Goal: Task Accomplishment & Management: Use online tool/utility

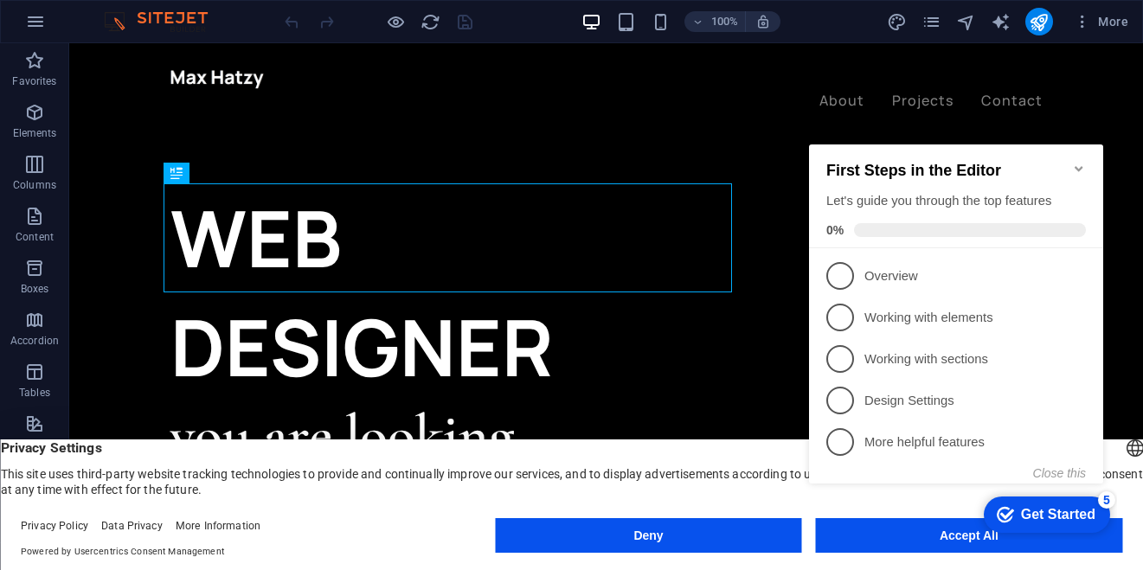
click at [1072, 162] on icon "Minimize checklist" at bounding box center [1079, 169] width 14 height 14
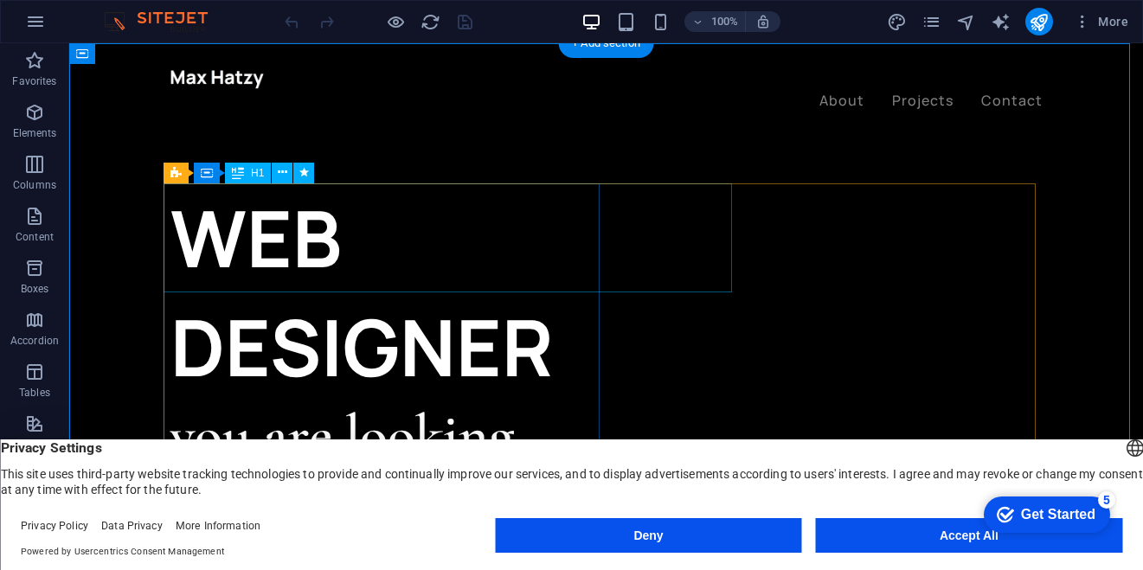
click at [583, 208] on div "WEB DESIGNER" at bounding box center [388, 292] width 436 height 218
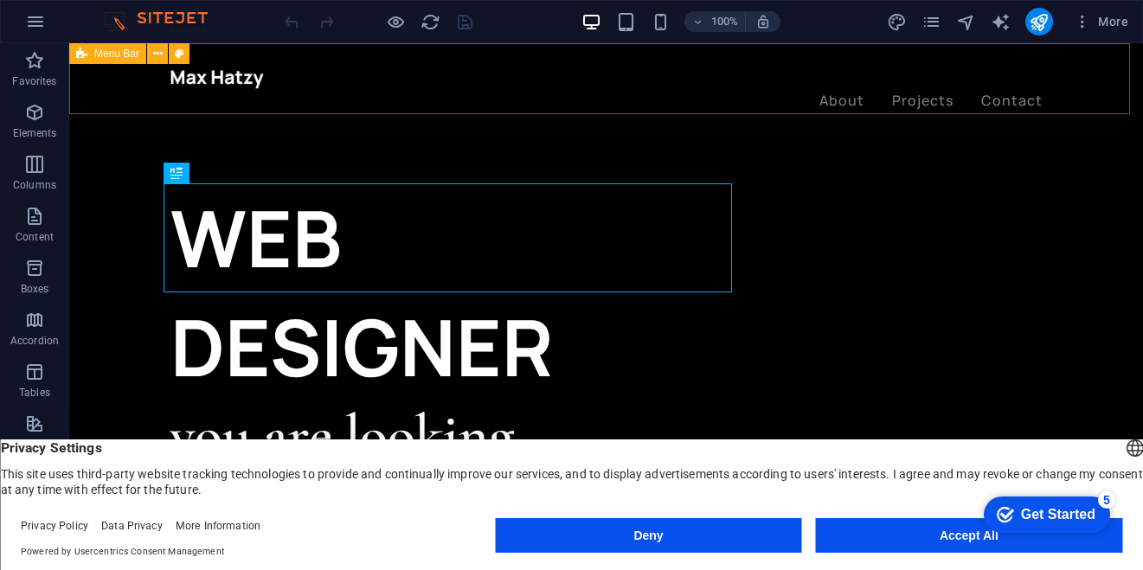
click at [112, 93] on div "About Projects Contact" at bounding box center [606, 89] width 1074 height 93
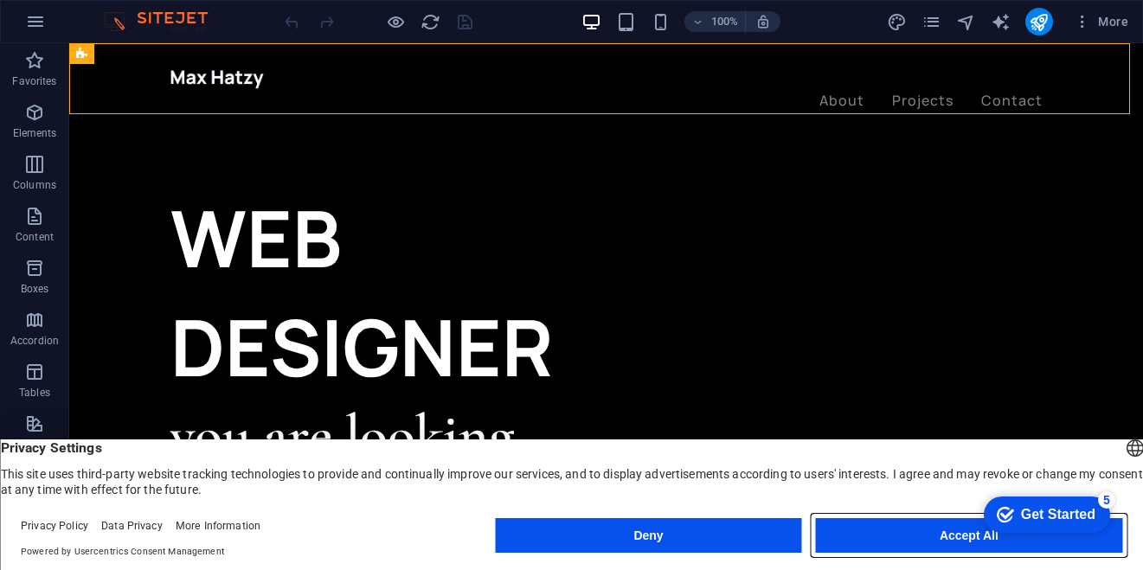
drag, startPoint x: 886, startPoint y: 539, endPoint x: 817, endPoint y: 496, distance: 81.6
click at [886, 539] on button "Accept All" at bounding box center [969, 535] width 306 height 35
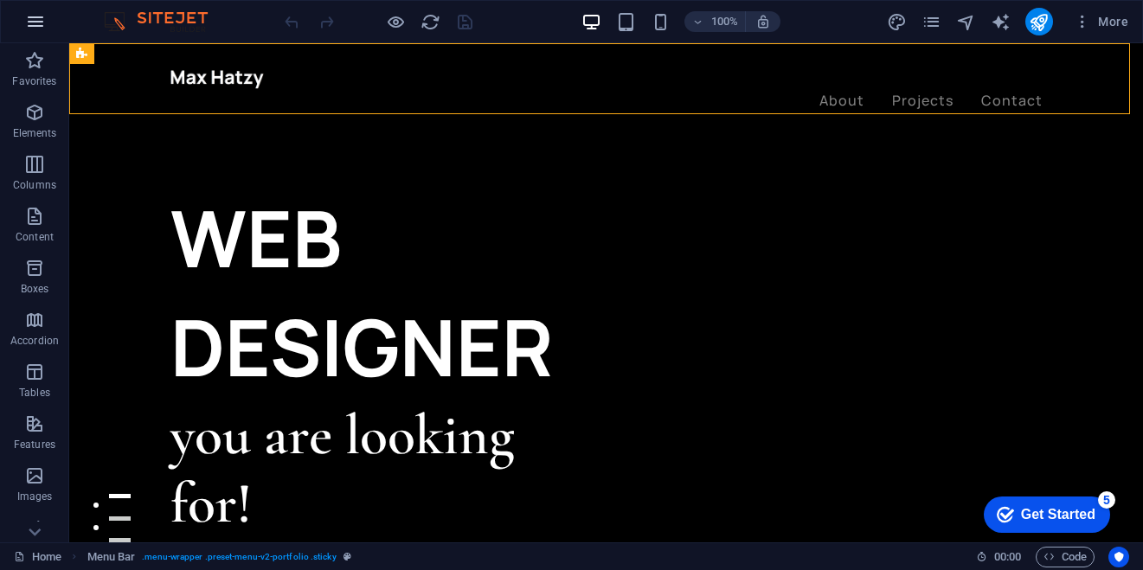
click at [39, 34] on button "button" at bounding box center [36, 22] width 42 height 42
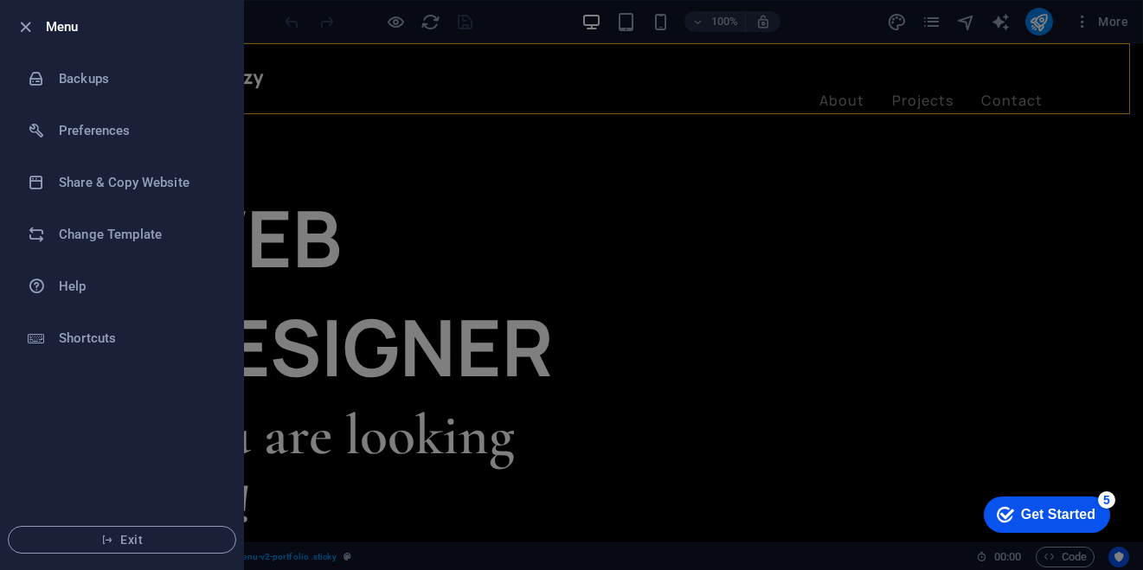
click at [38, 33] on div at bounding box center [30, 26] width 31 height 21
click at [12, 29] on li "Menu" at bounding box center [122, 27] width 242 height 52
click at [24, 23] on icon "button" at bounding box center [26, 27] width 20 height 20
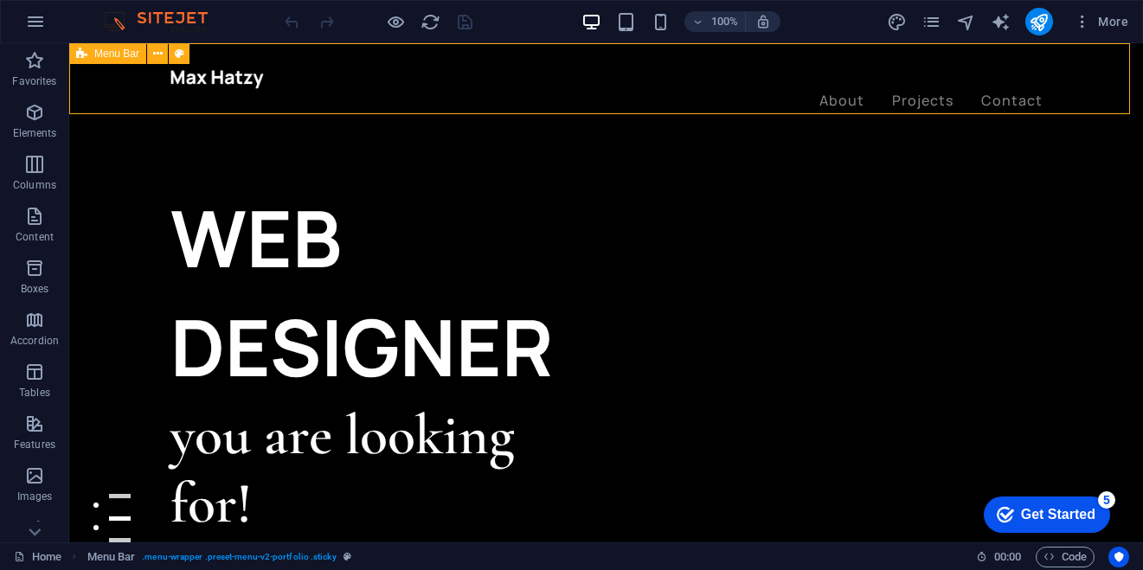
click at [206, 99] on div "About Projects Contact" at bounding box center [606, 89] width 1074 height 93
click at [216, 79] on div at bounding box center [606, 78] width 872 height 22
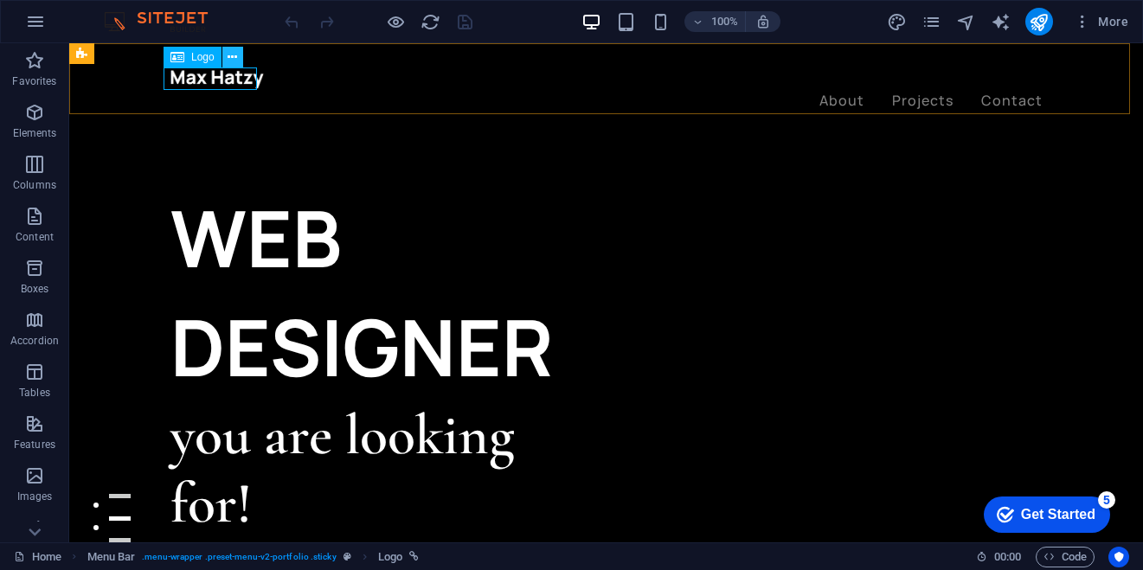
click at [227, 55] on button at bounding box center [232, 57] width 21 height 21
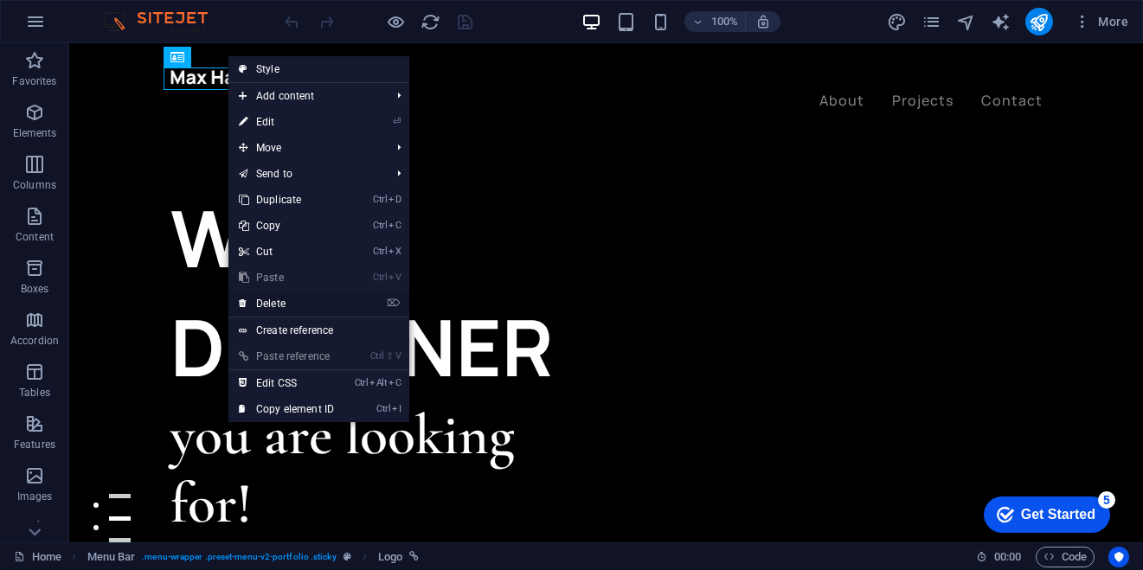
click at [269, 299] on link "⌦ Delete" at bounding box center [286, 304] width 116 height 26
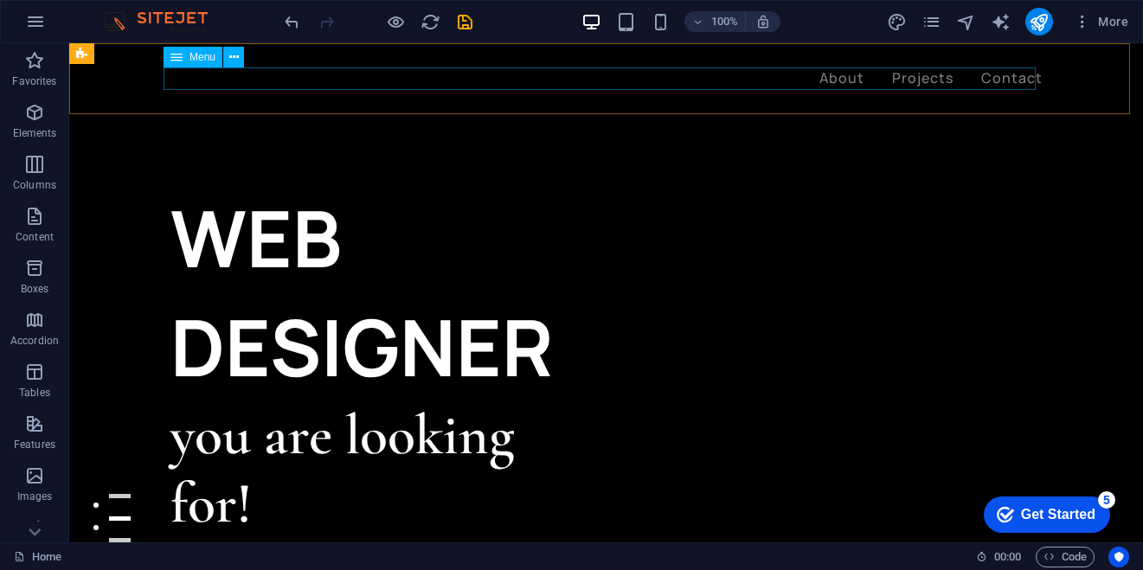
click at [836, 81] on nav "About Projects Contact" at bounding box center [606, 78] width 872 height 22
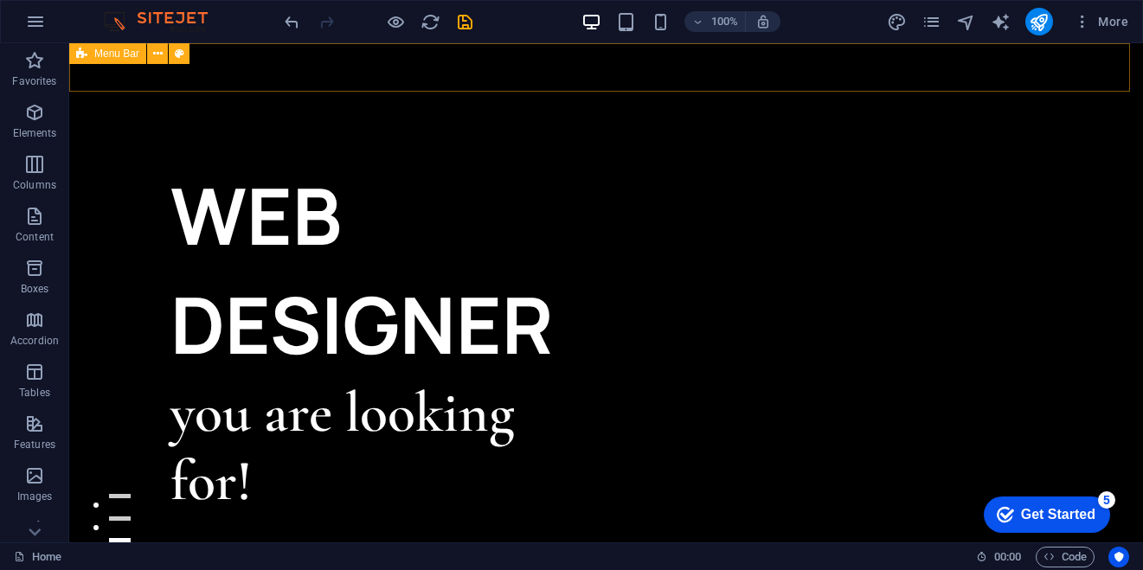
click at [834, 81] on div at bounding box center [606, 67] width 1074 height 48
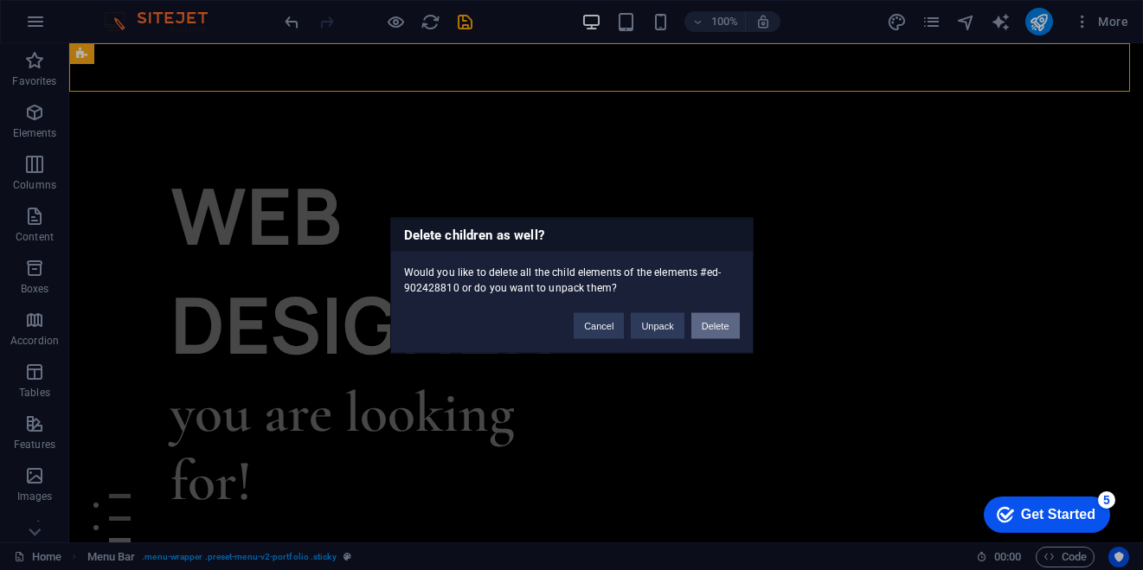
click at [696, 327] on button "Delete" at bounding box center [715, 325] width 48 height 26
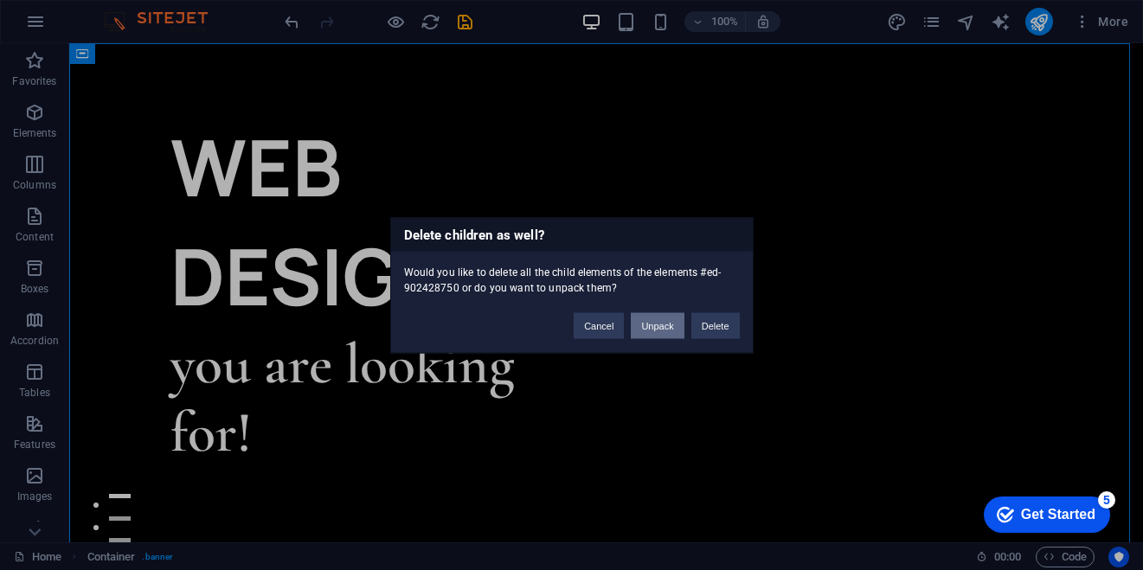
click at [682, 322] on button "Unpack" at bounding box center [657, 325] width 53 height 26
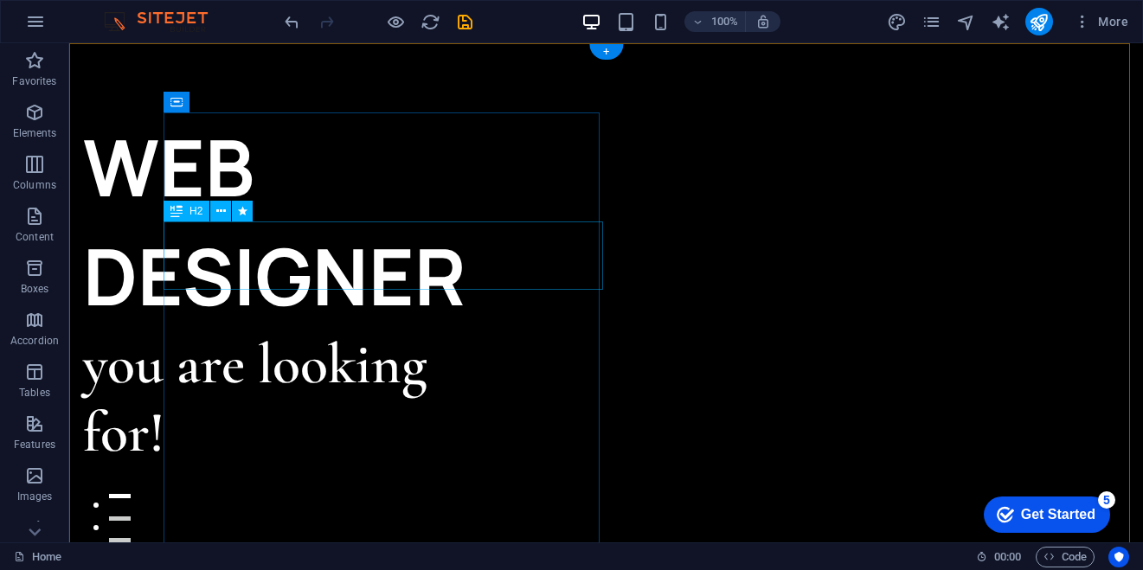
click at [485, 330] on div "you are looking for!" at bounding box center [301, 398] width 436 height 137
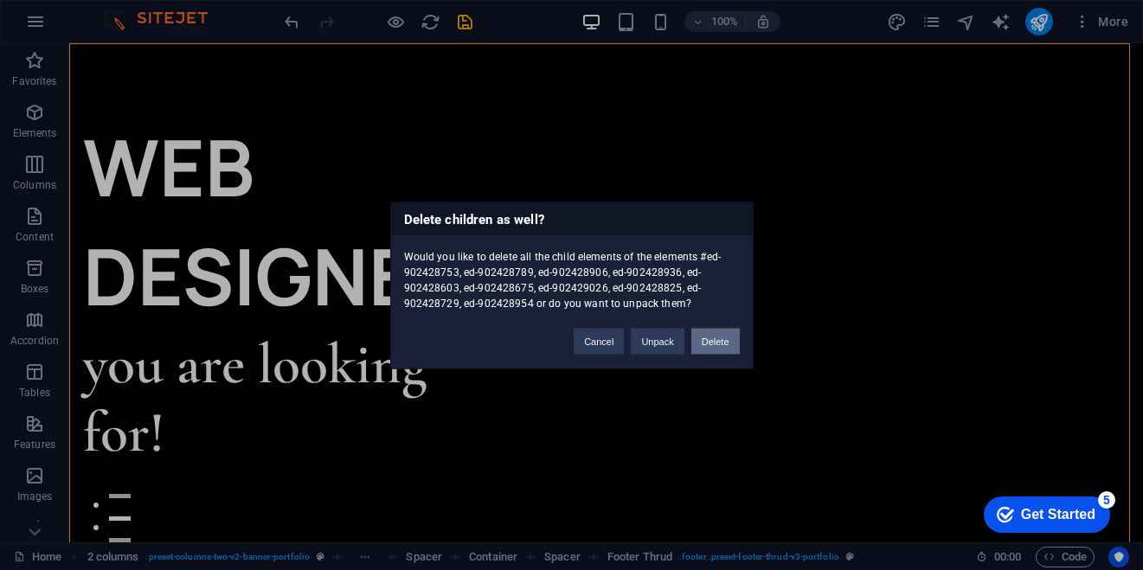
click at [707, 348] on button "Delete" at bounding box center [715, 341] width 48 height 26
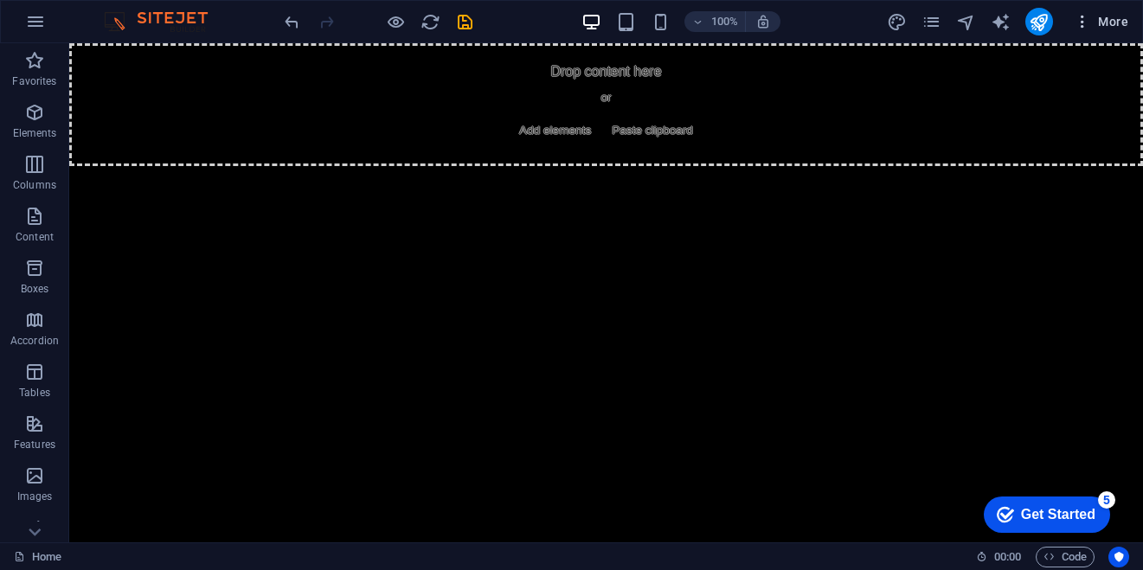
click at [1109, 22] on span "More" at bounding box center [1101, 21] width 55 height 17
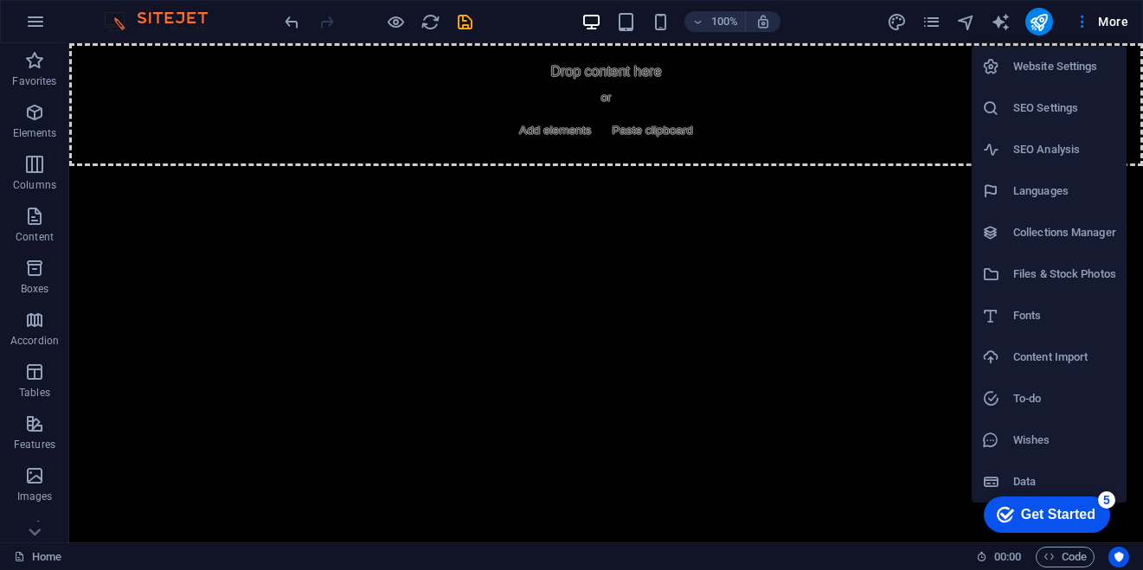
click at [833, 256] on div at bounding box center [571, 285] width 1143 height 570
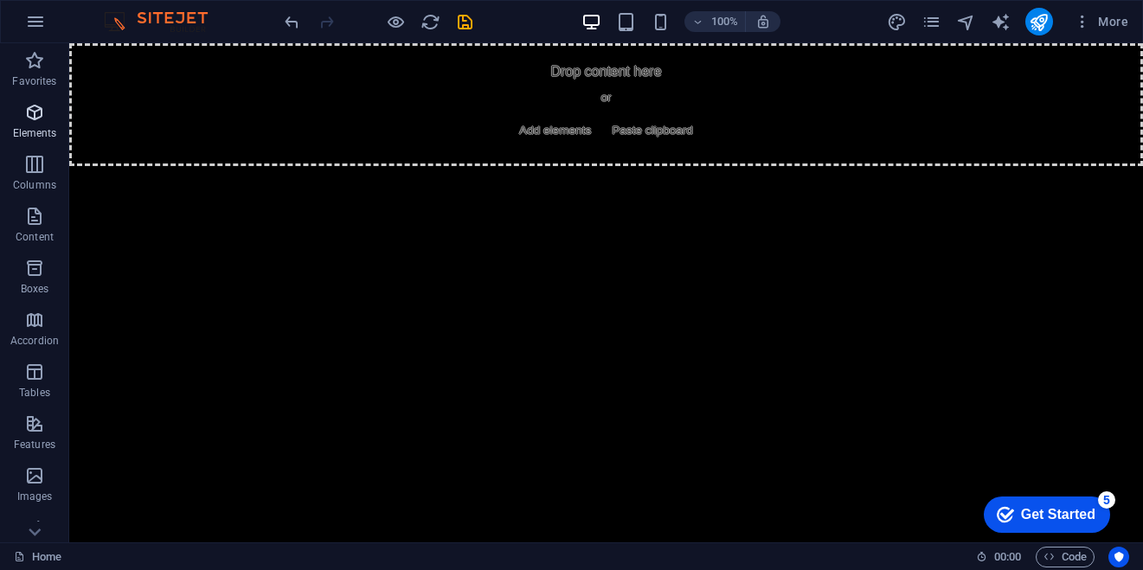
click at [30, 129] on p "Elements" at bounding box center [35, 133] width 44 height 14
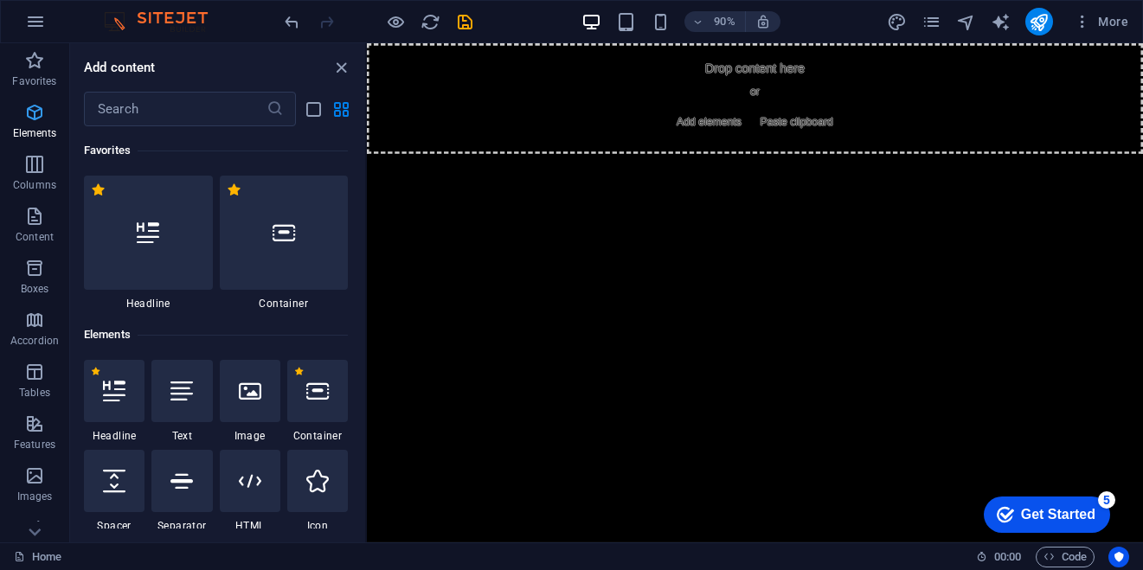
scroll to position [5, 0]
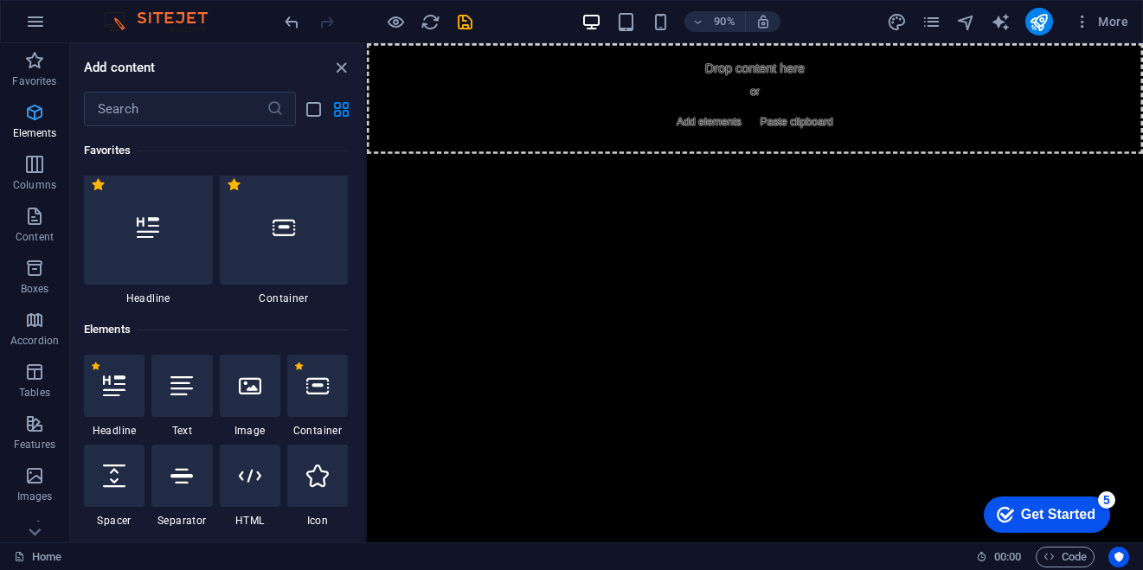
click at [30, 129] on p "Elements" at bounding box center [35, 133] width 44 height 14
click at [211, 115] on input "text" at bounding box center [175, 109] width 183 height 35
click at [240, 474] on icon at bounding box center [250, 476] width 22 height 22
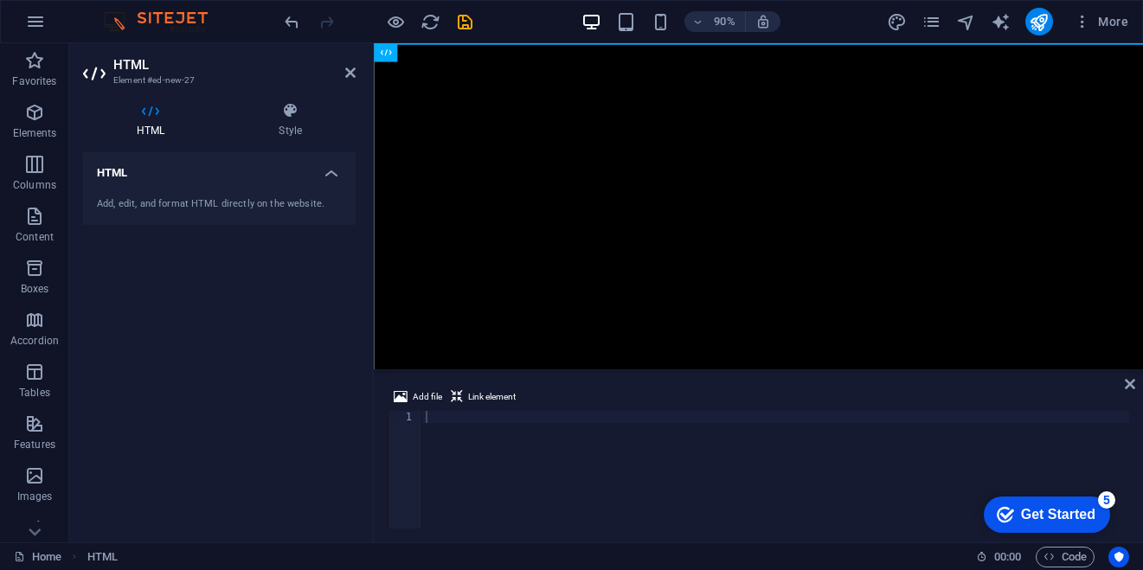
click at [160, 195] on div "Add, edit, and format HTML directly on the website." at bounding box center [219, 204] width 273 height 42
click at [162, 202] on div "Add, edit, and format HTML directly on the website." at bounding box center [219, 204] width 245 height 15
click at [455, 410] on div "Add file Link element 1 ההההההההההההההההההההההההההההההההההההההההההההההההההההההה…" at bounding box center [758, 458] width 741 height 142
paste textarea "<a href="https:&#x2F;&#x2F;www.canva.com&#x2F;design&#x2F;DAGx7FEkGlY&#x2F;JHjo…"
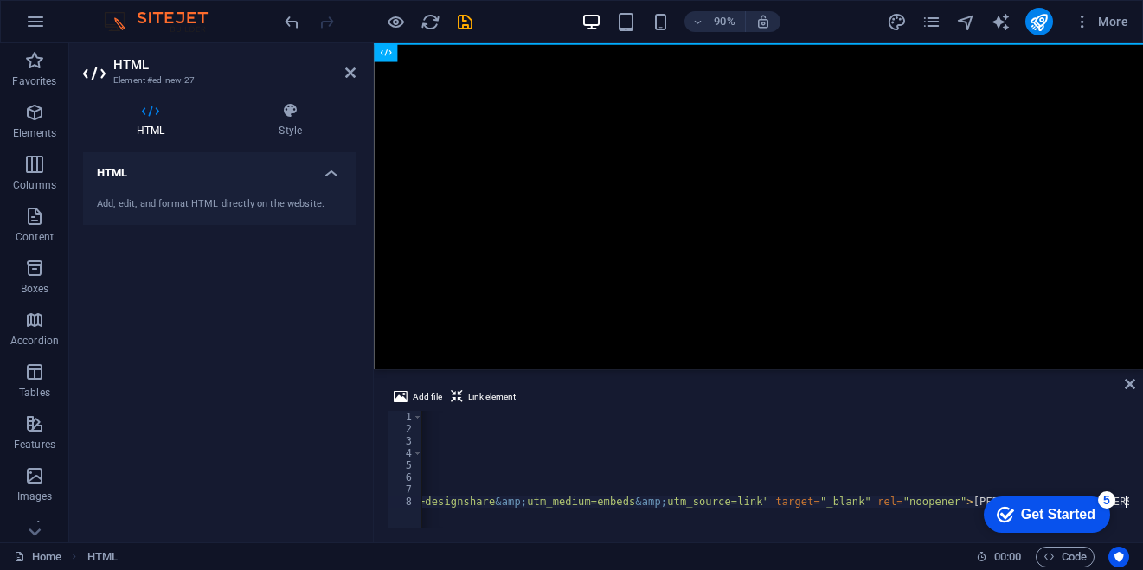
scroll to position [0, 950]
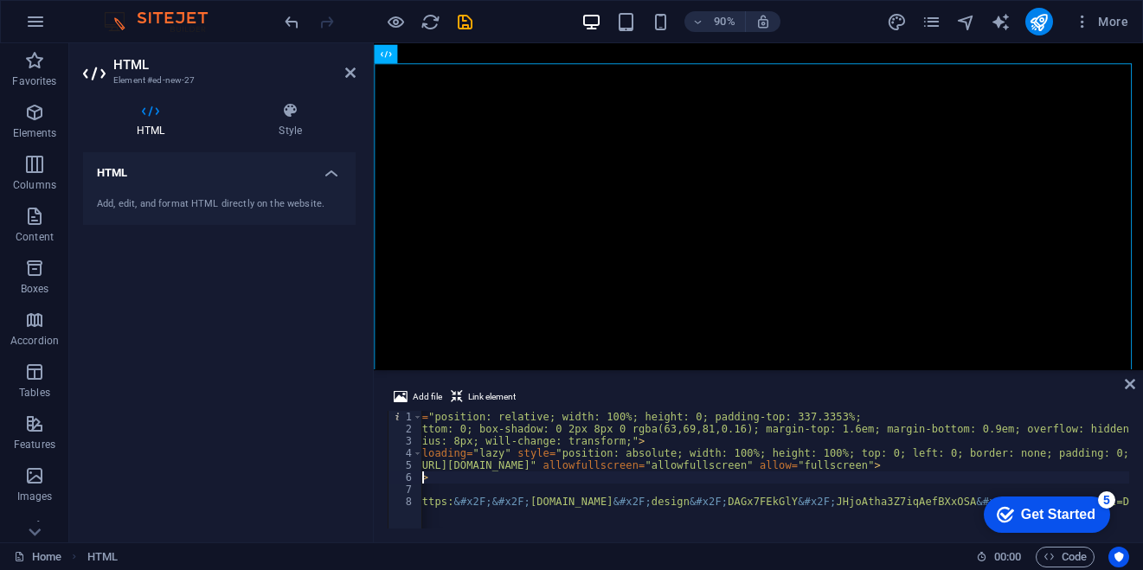
type textarea "</iframe>"
click at [1130, 387] on icon at bounding box center [1130, 384] width 10 height 14
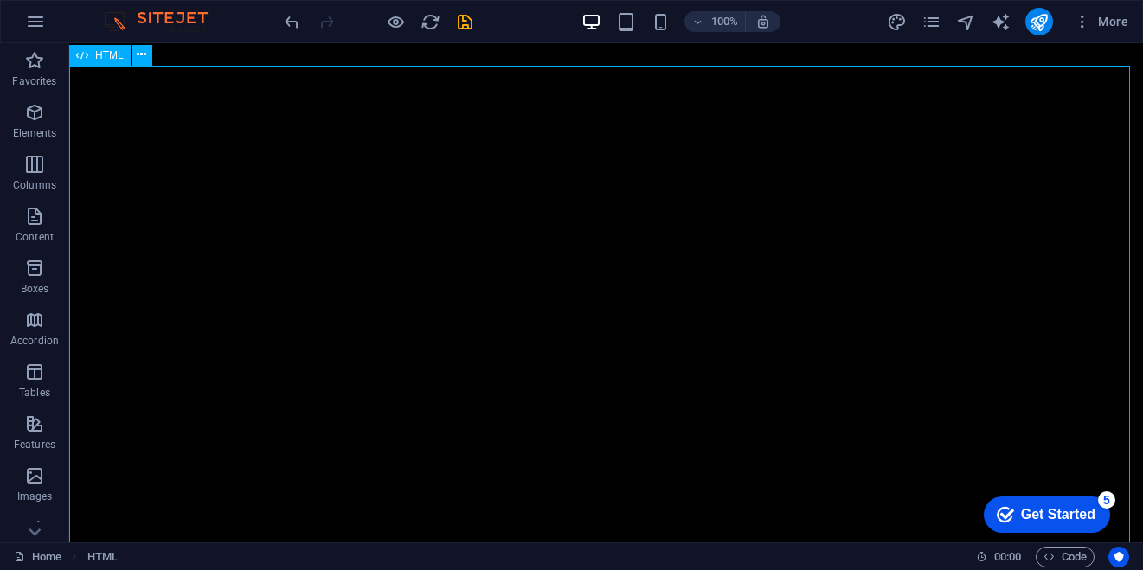
click at [101, 57] on span "HTML" at bounding box center [109, 55] width 29 height 10
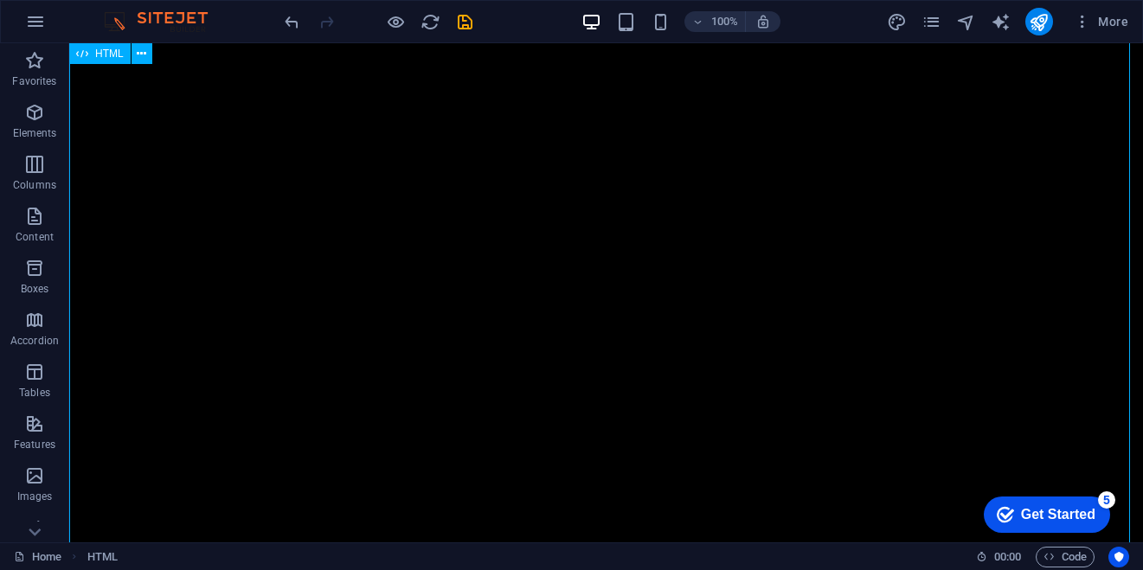
click at [22, 121] on span "Elements" at bounding box center [34, 123] width 69 height 42
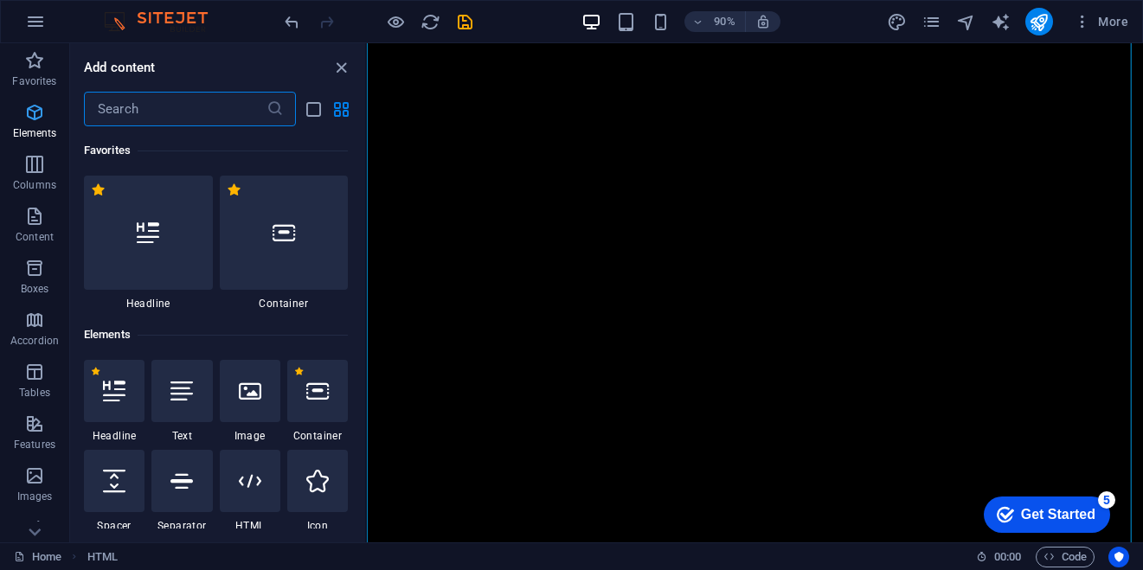
scroll to position [184, 0]
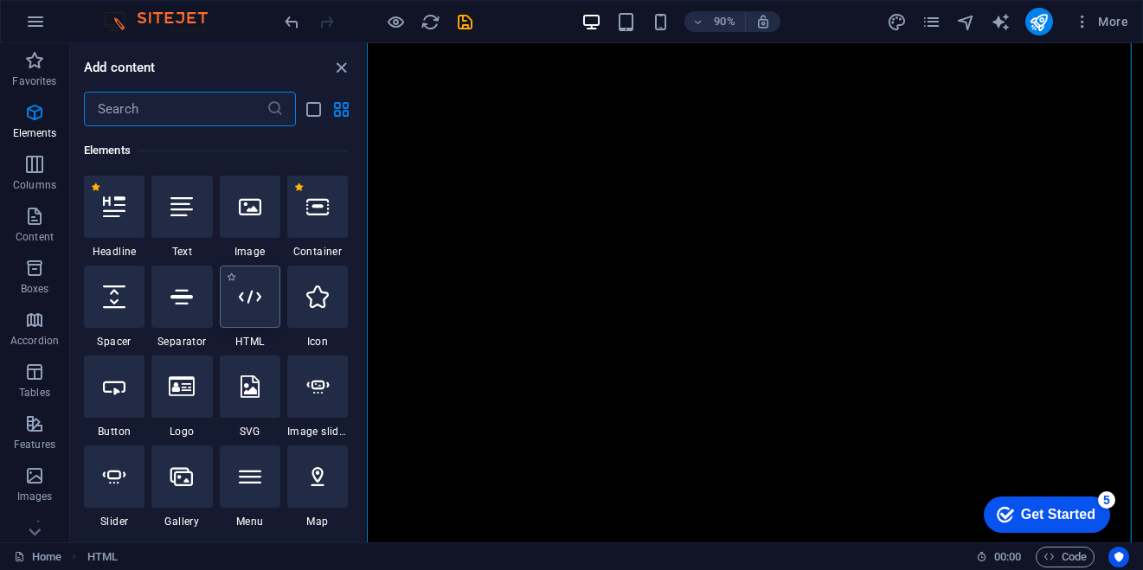
click at [232, 305] on div at bounding box center [250, 297] width 61 height 62
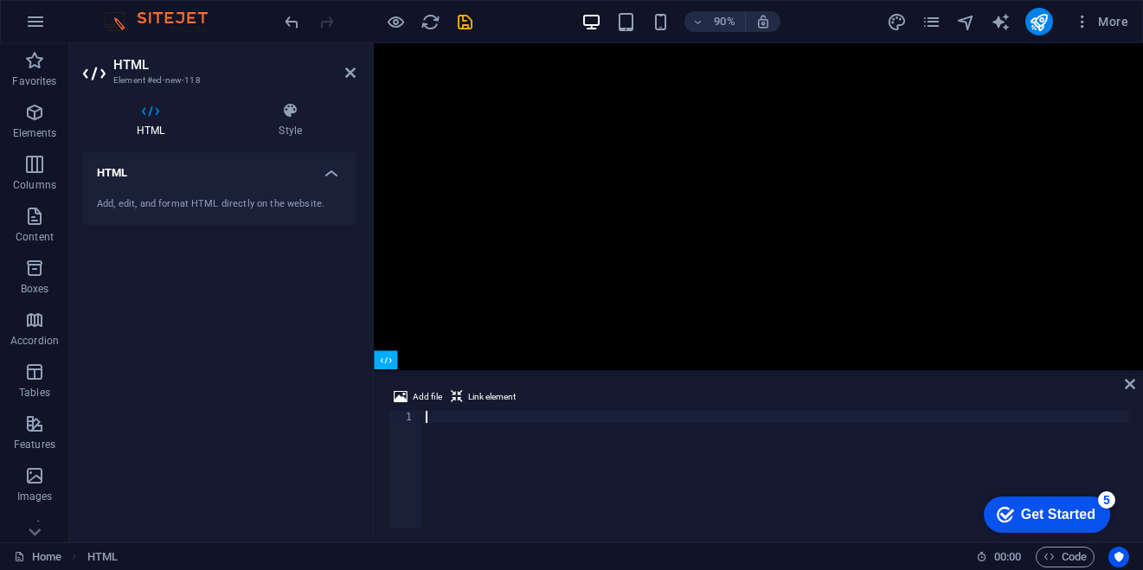
scroll to position [2534, 0]
click at [523, 419] on div at bounding box center [775, 482] width 707 height 142
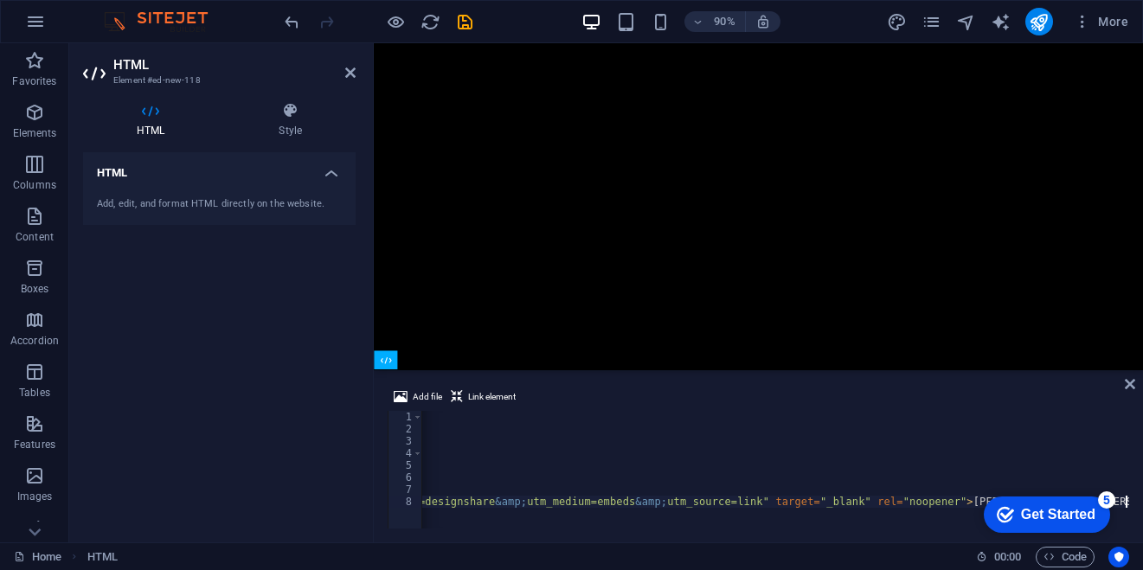
scroll to position [0, 950]
click at [978, 439] on div "< div style = "position: relative; width: 100%; height: 0; padding-top: 337.335…" at bounding box center [300, 482] width 1657 height 142
type textarea "border-radius: 8px; will-change: transform;">"
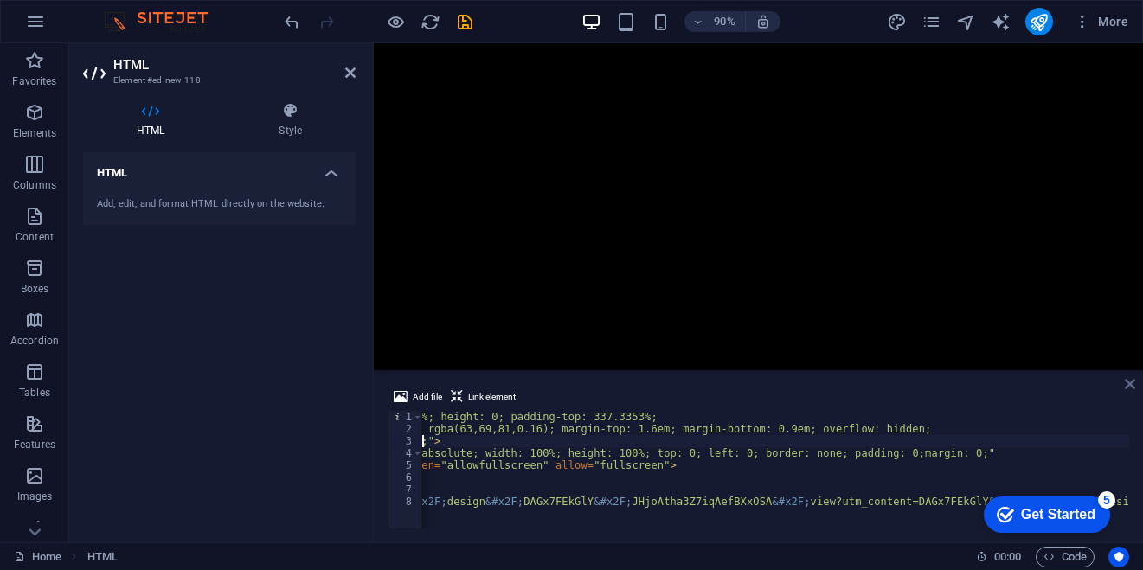
click at [1125, 389] on icon at bounding box center [1130, 384] width 10 height 14
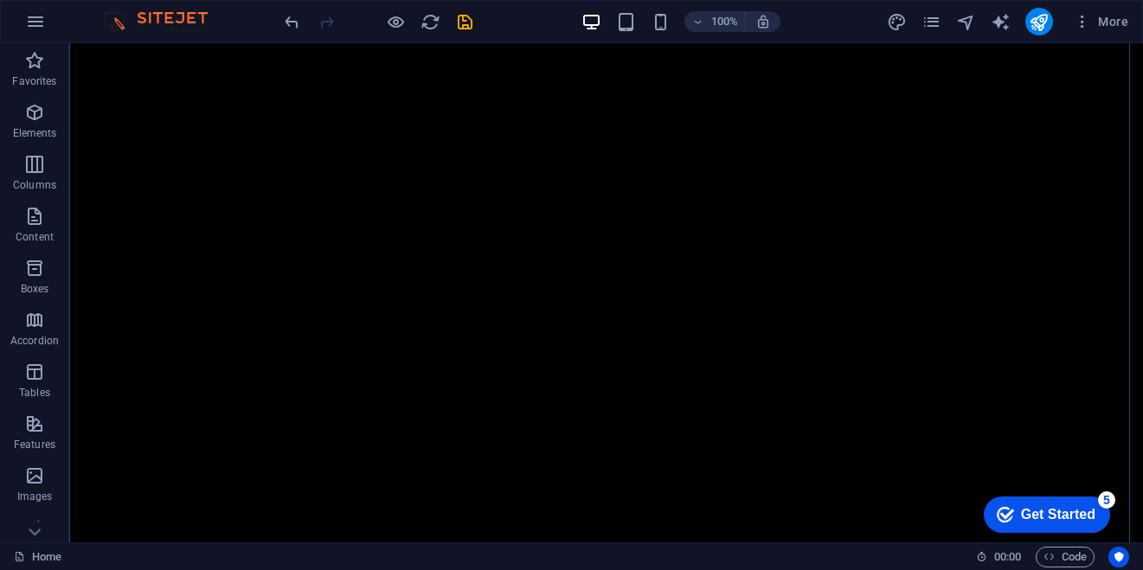
scroll to position [262, 0]
click at [1082, 20] on icon "button" at bounding box center [1082, 21] width 17 height 17
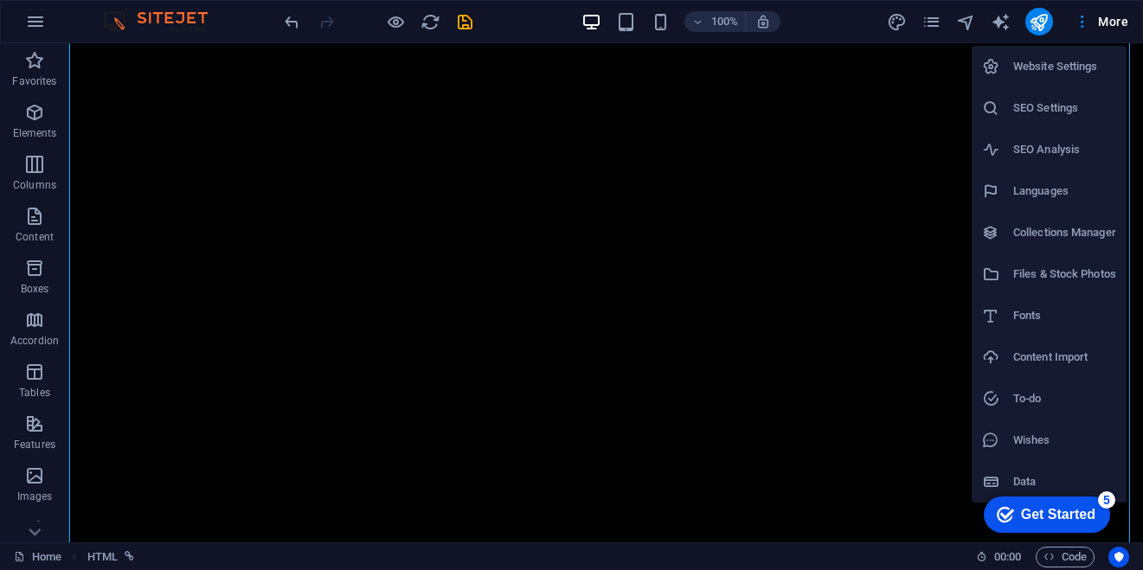
click at [34, 24] on div at bounding box center [571, 285] width 1143 height 570
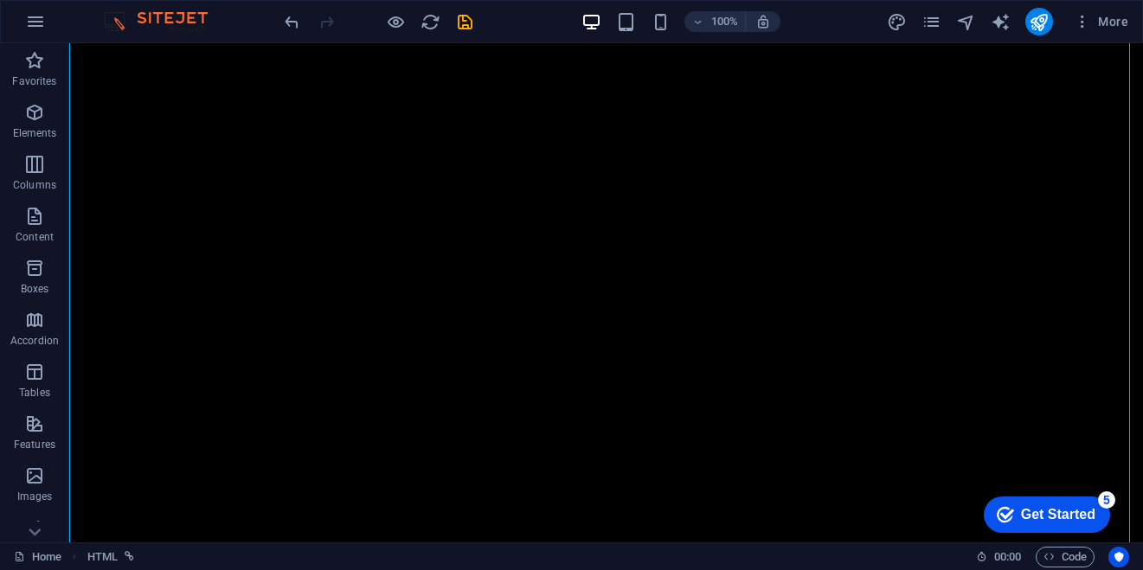
click at [34, 24] on icon "button" at bounding box center [35, 21] width 21 height 21
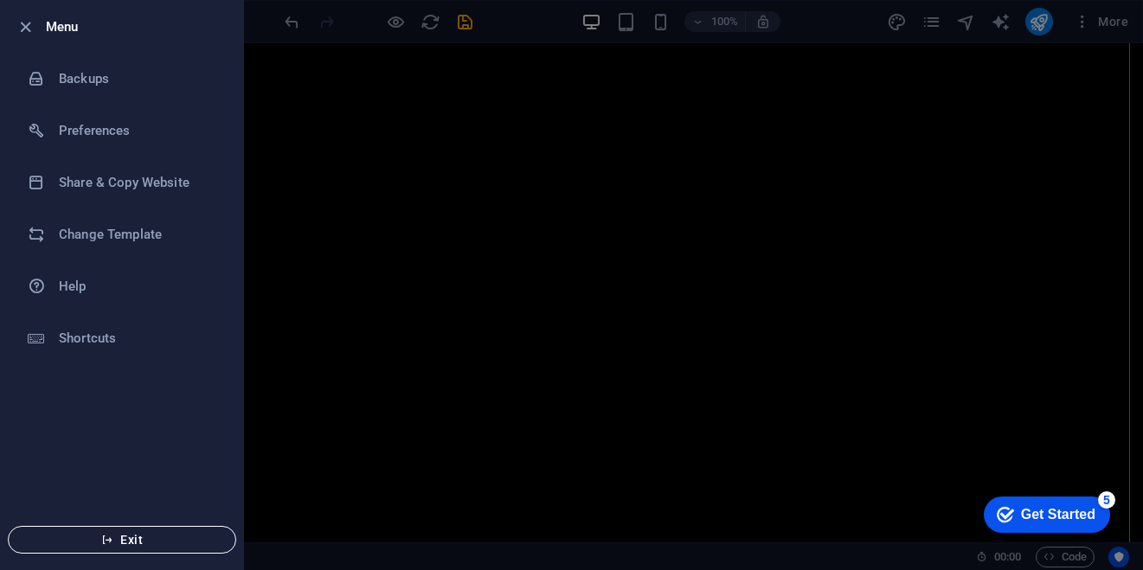
click at [112, 542] on icon "button" at bounding box center [107, 540] width 12 height 12
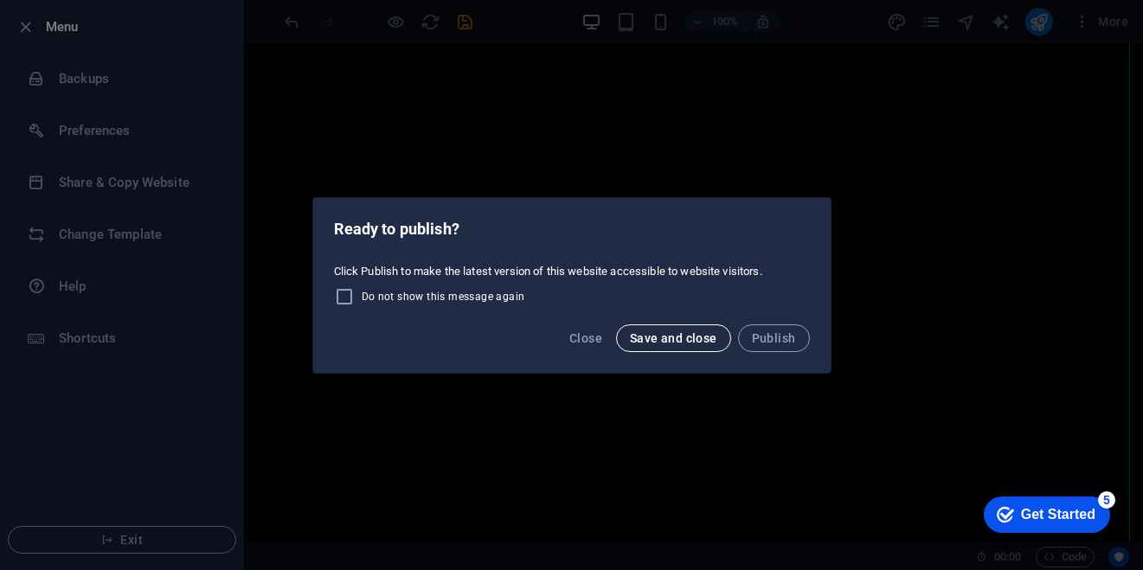
click at [677, 339] on span "Save and close" at bounding box center [673, 338] width 87 height 14
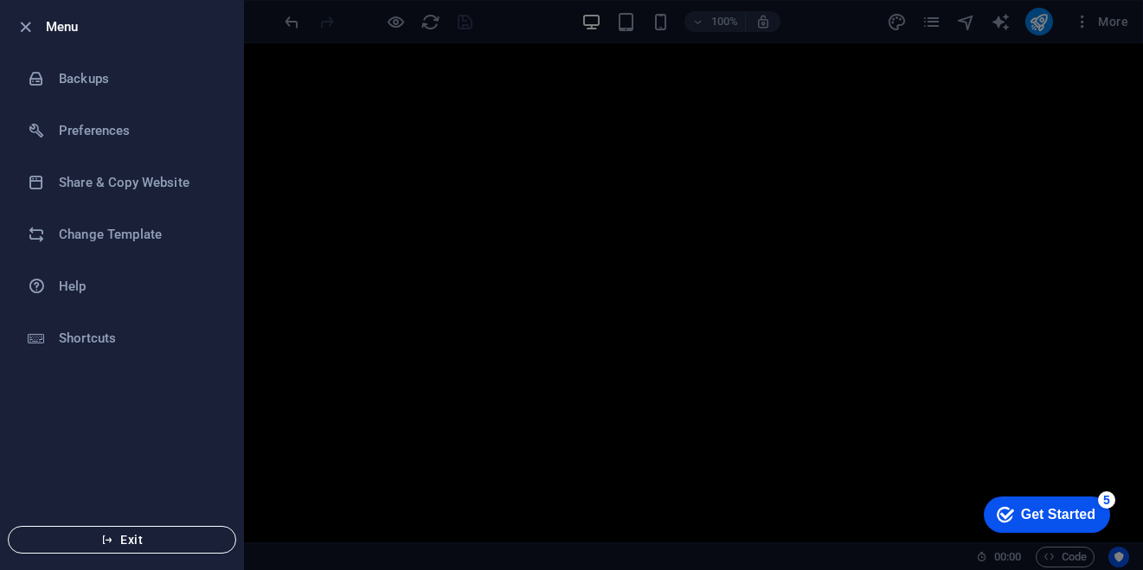
click at [154, 535] on span "Exit" at bounding box center [121, 540] width 199 height 14
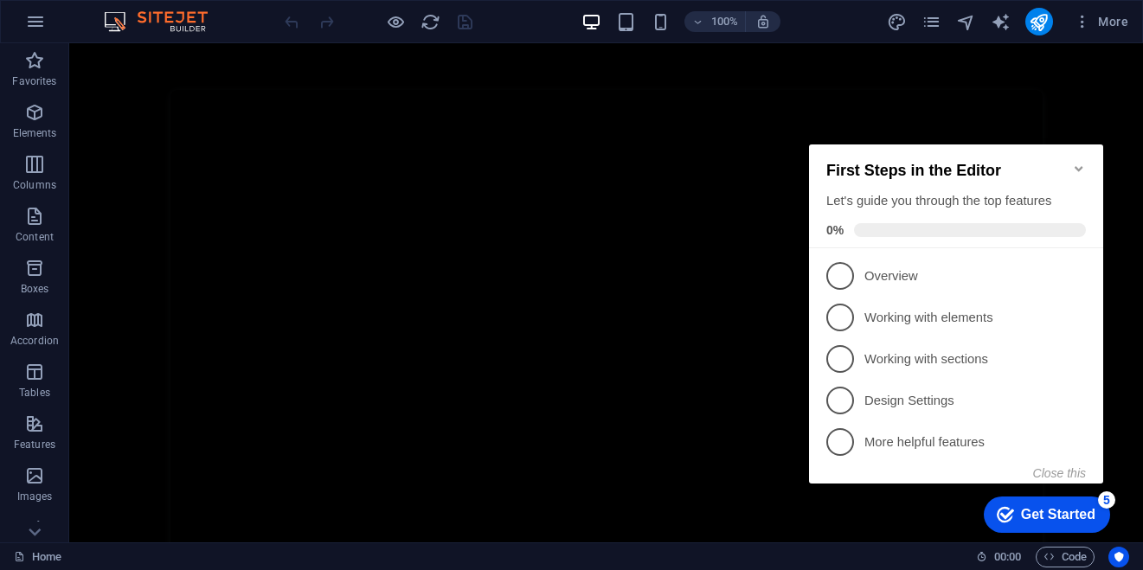
scroll to position [5614, 0]
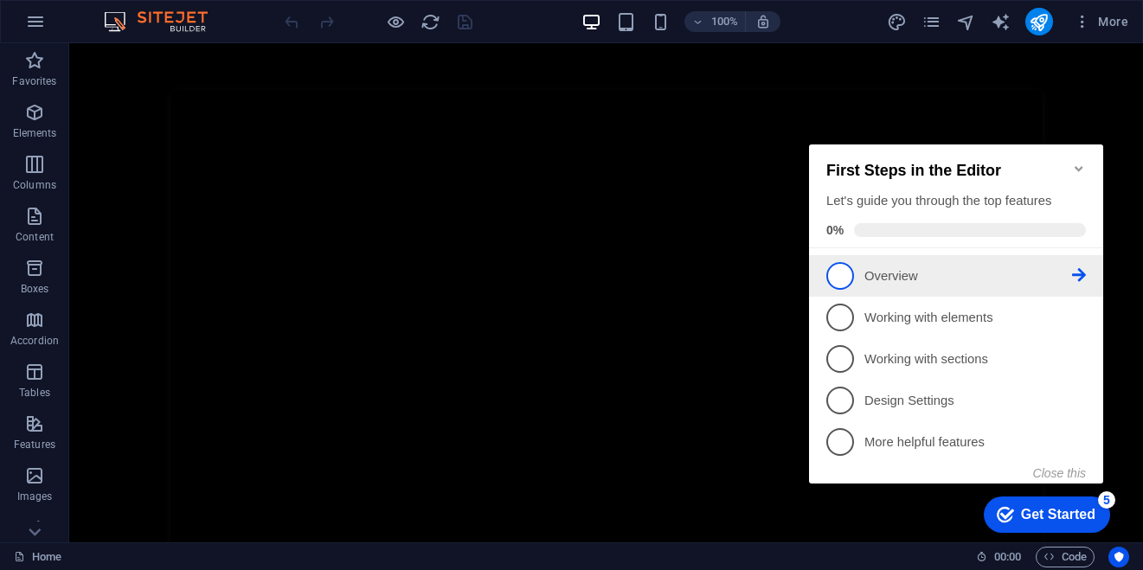
click at [998, 272] on p "Overview - incomplete" at bounding box center [968, 276] width 208 height 18
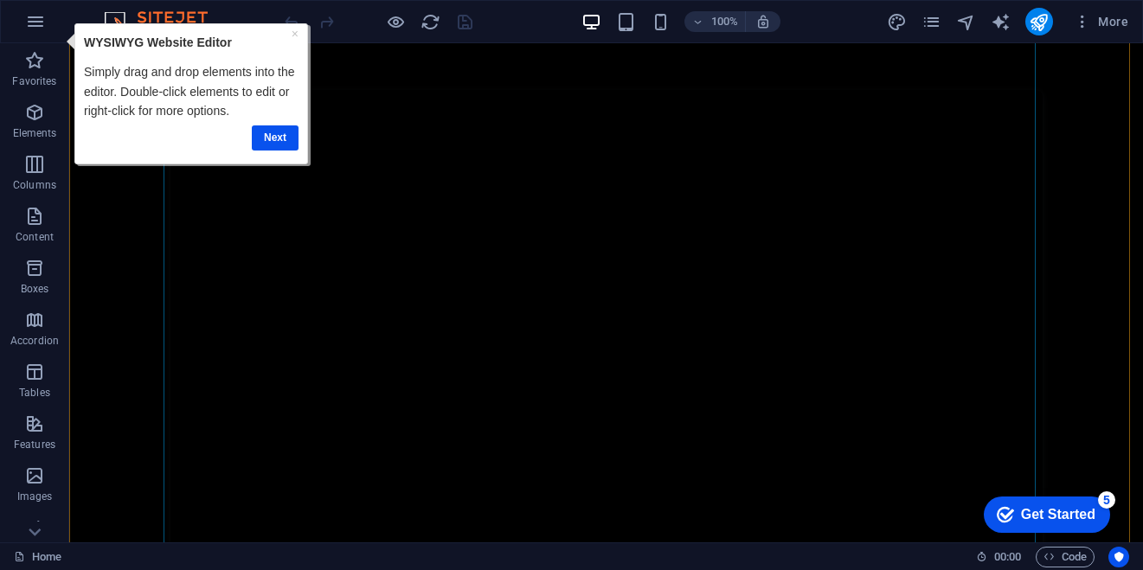
scroll to position [6084, 0]
click at [267, 137] on link "Next" at bounding box center [275, 137] width 47 height 25
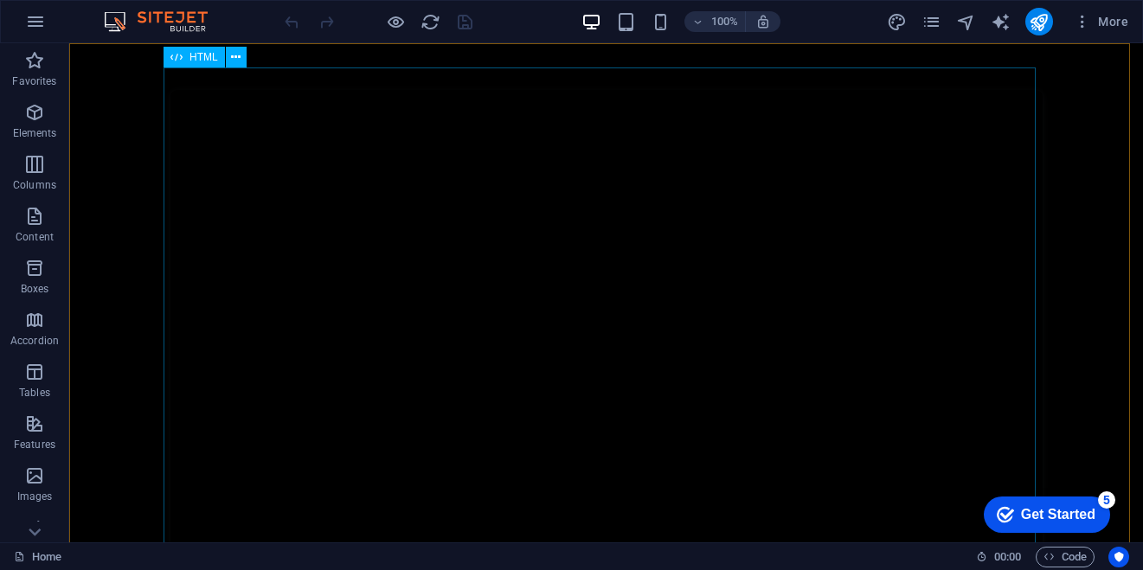
scroll to position [0, 0]
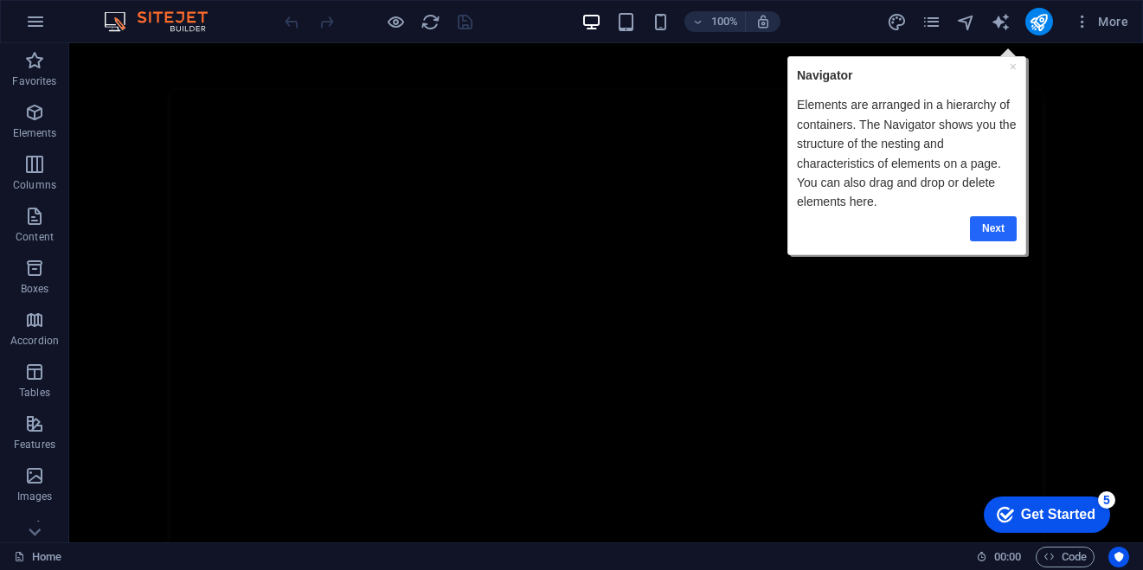
click at [989, 231] on link "Next" at bounding box center [992, 227] width 47 height 25
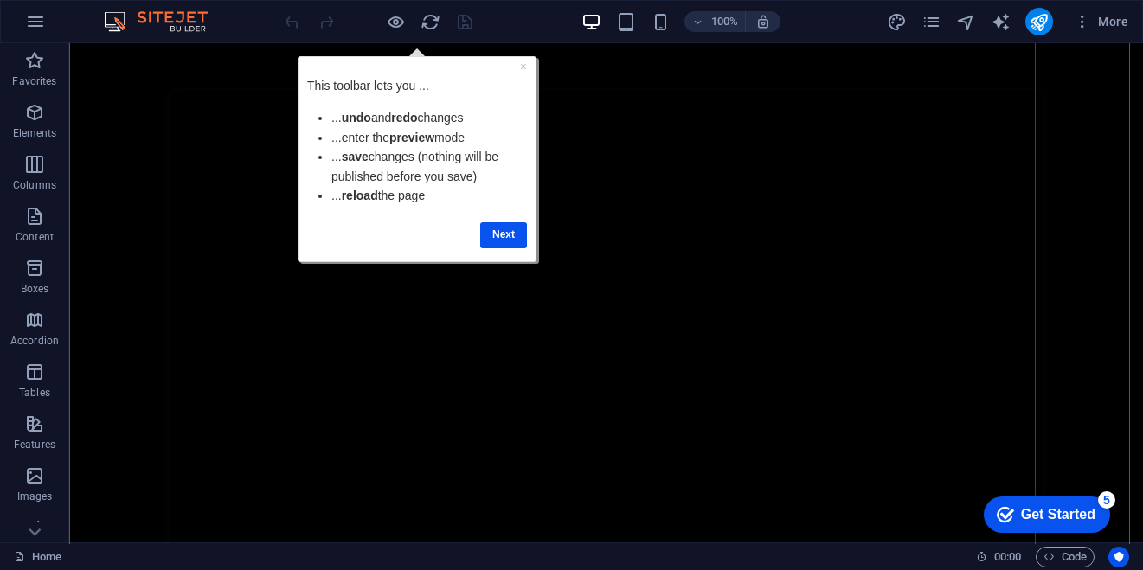
scroll to position [6984, 0]
click at [496, 239] on link "Next" at bounding box center [503, 234] width 47 height 25
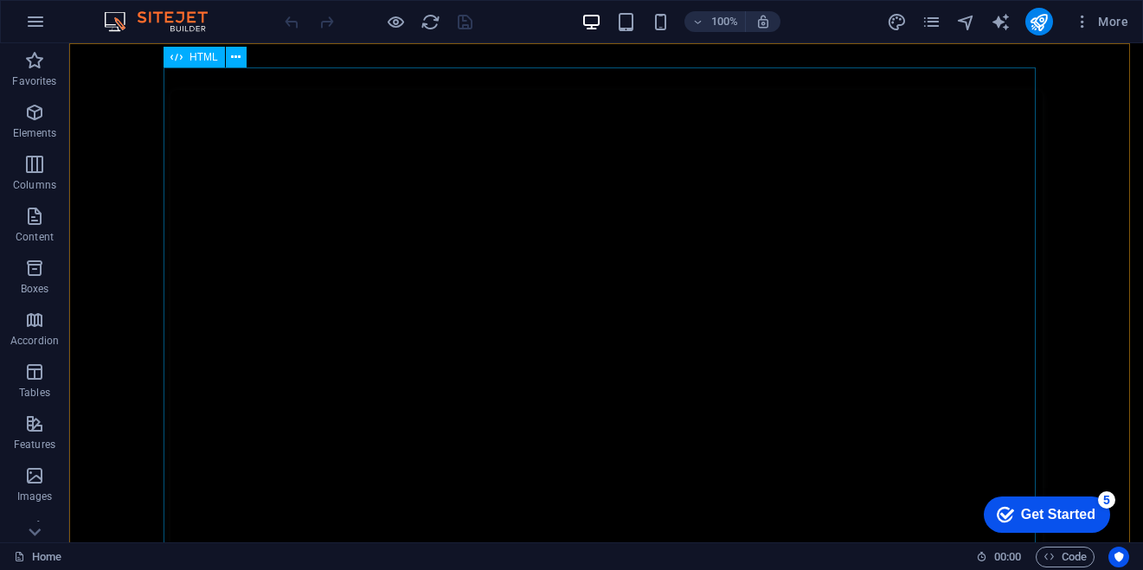
scroll to position [0, 0]
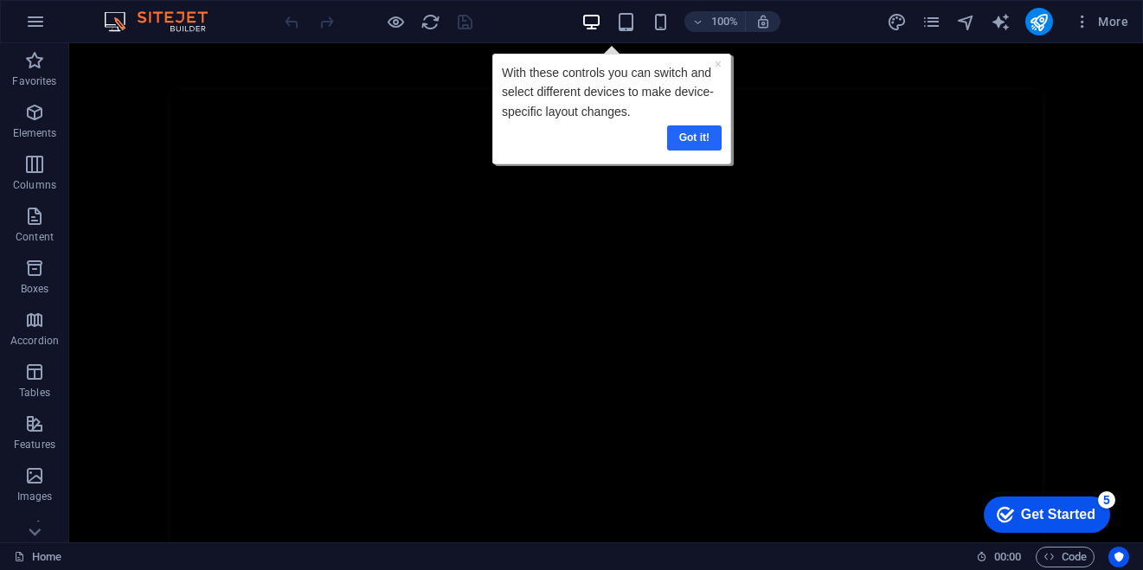
click at [684, 137] on link "Got it!" at bounding box center [694, 137] width 55 height 25
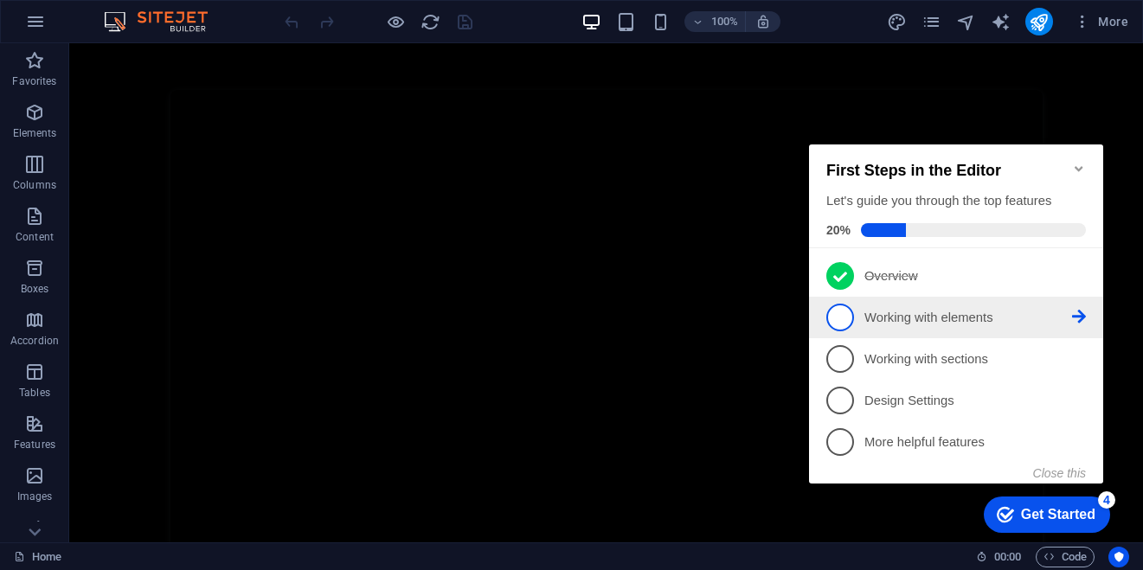
click at [875, 315] on p "Working with elements - incomplete" at bounding box center [968, 318] width 208 height 18
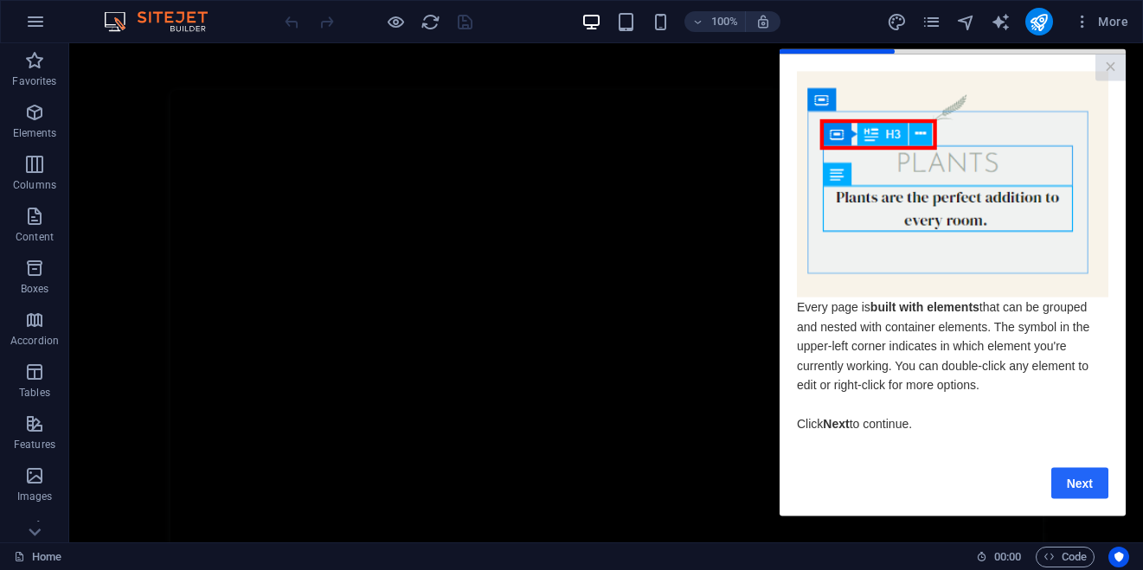
click at [1090, 492] on link "Next" at bounding box center [1079, 482] width 57 height 31
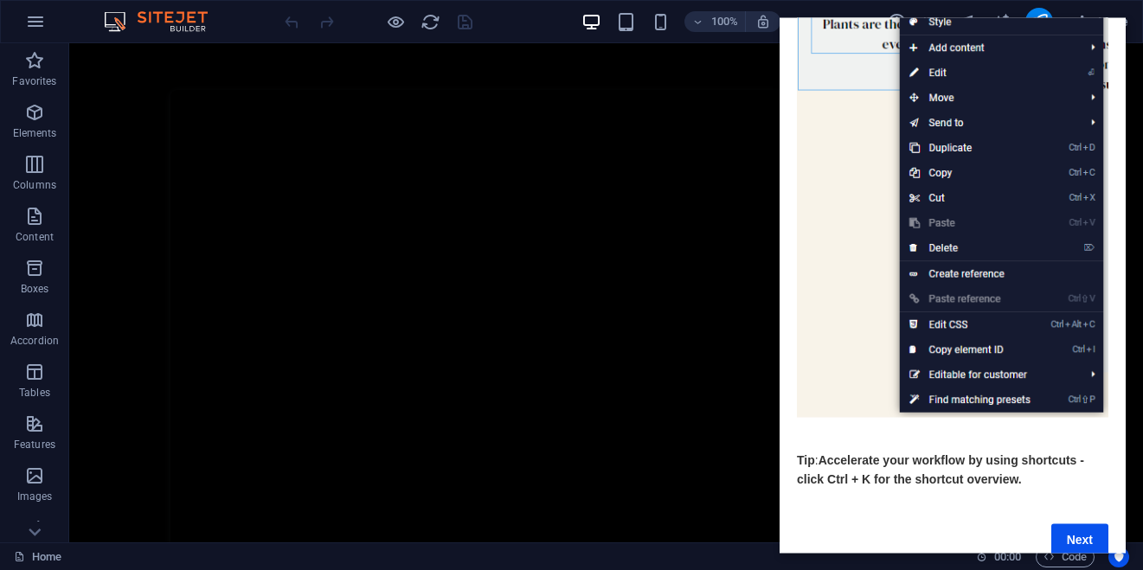
scroll to position [215, 0]
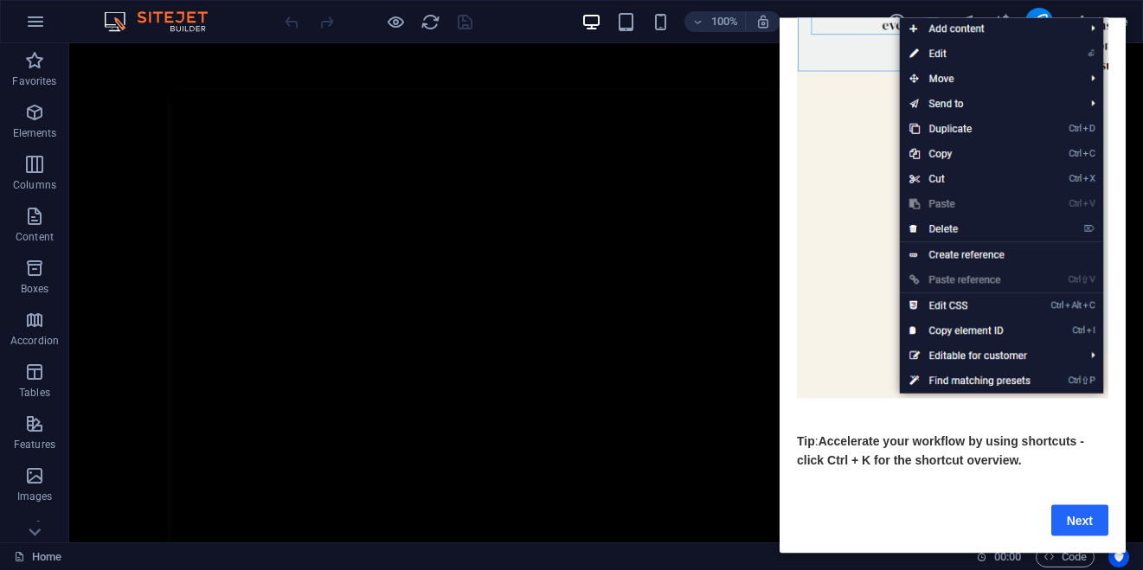
click at [1082, 504] on link "Next" at bounding box center [1079, 519] width 57 height 31
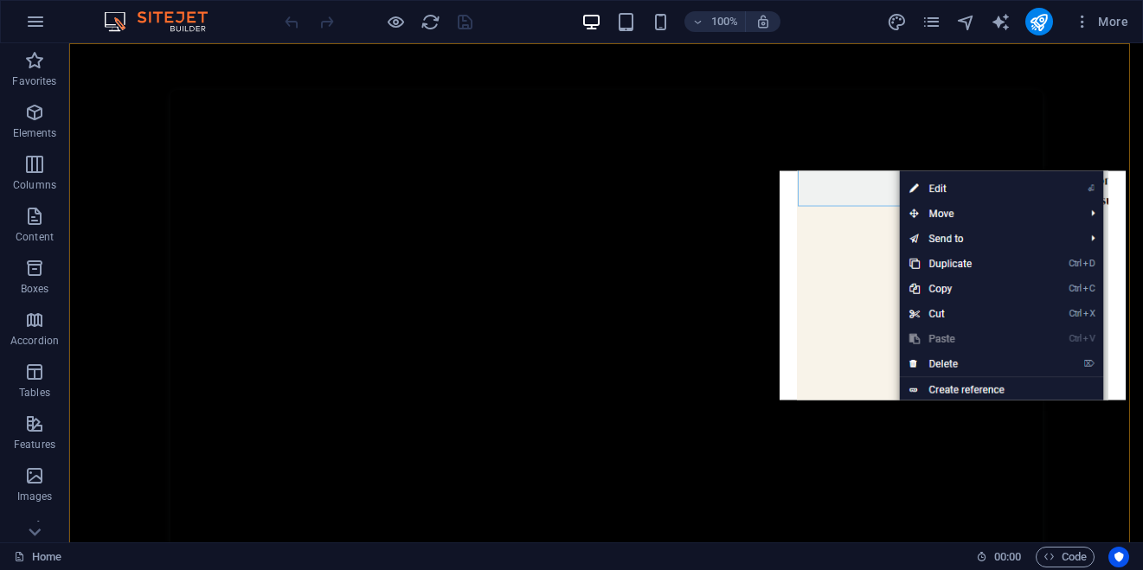
scroll to position [0, 0]
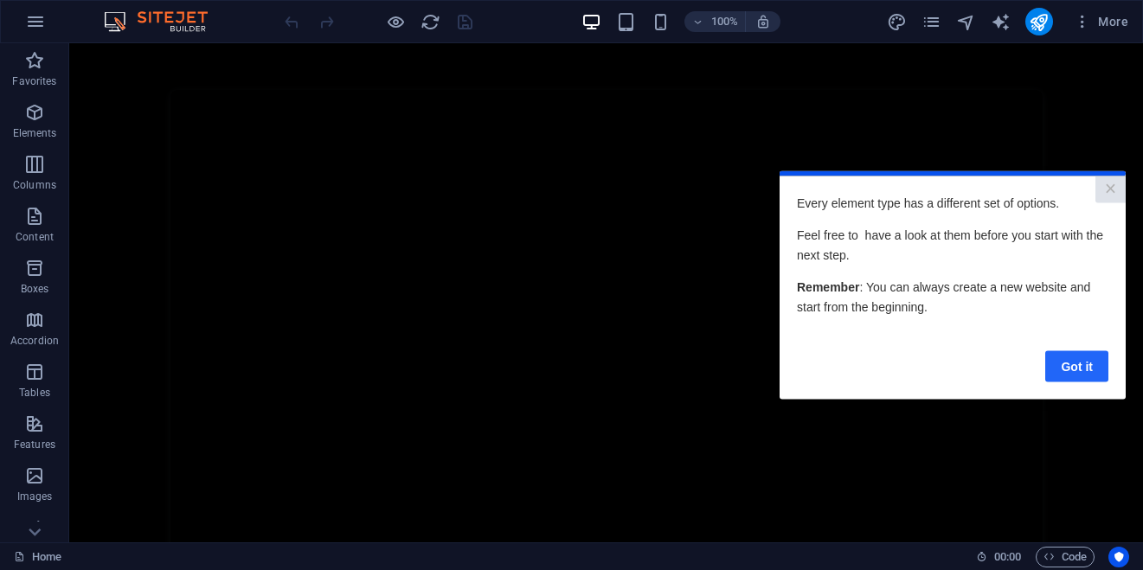
click at [1074, 364] on link "Got it" at bounding box center [1076, 365] width 63 height 31
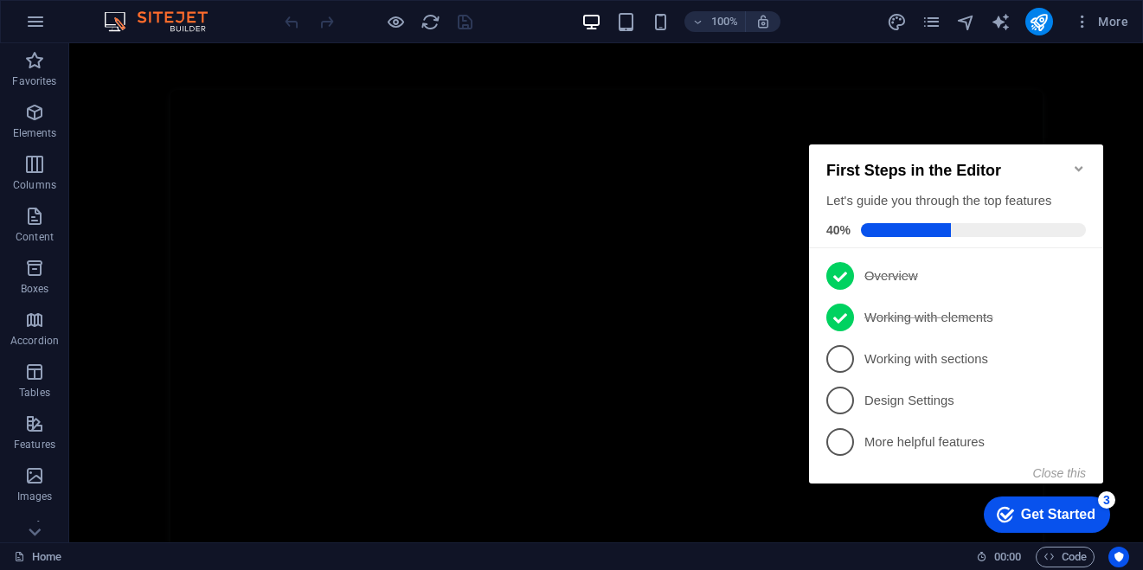
click at [1063, 478] on button "Close this" at bounding box center [1059, 473] width 53 height 14
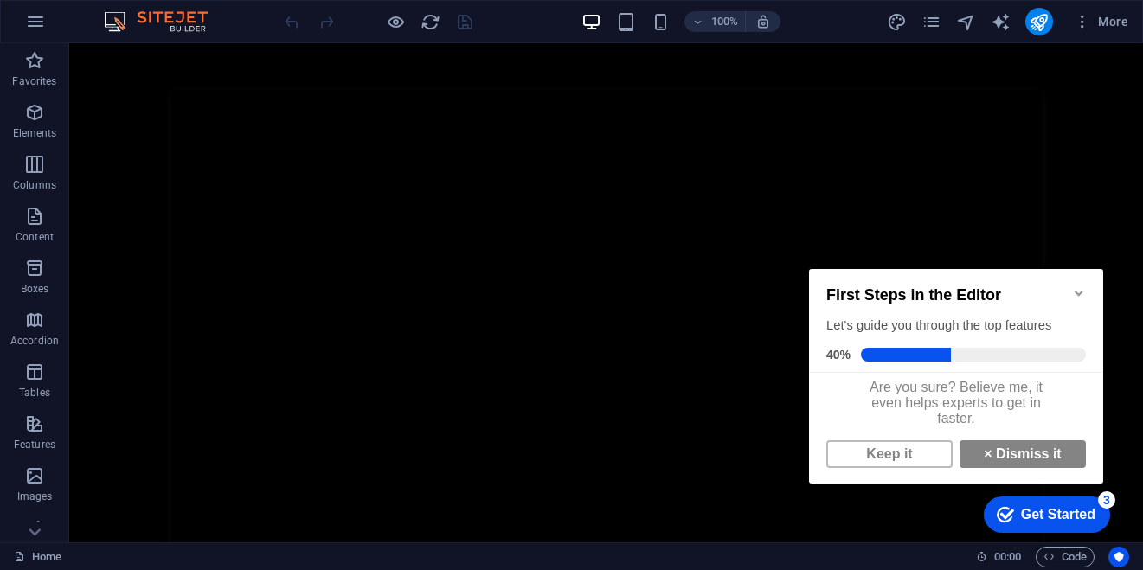
drag, startPoint x: 1063, startPoint y: 479, endPoint x: 805, endPoint y: 513, distance: 260.0
click div "checkmark Get Started 3 First Steps in the Editor Let's guide you through the t…"
click at [863, 463] on link "Keep it" at bounding box center [889, 454] width 126 height 28
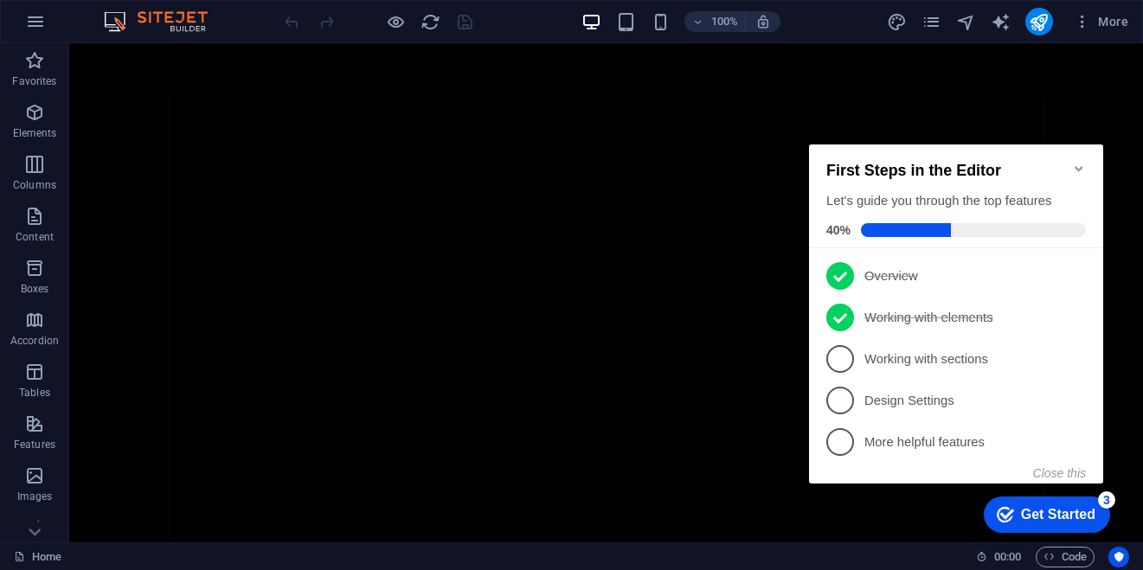
click at [1081, 163] on icon "Minimize checklist" at bounding box center [1079, 169] width 14 height 14
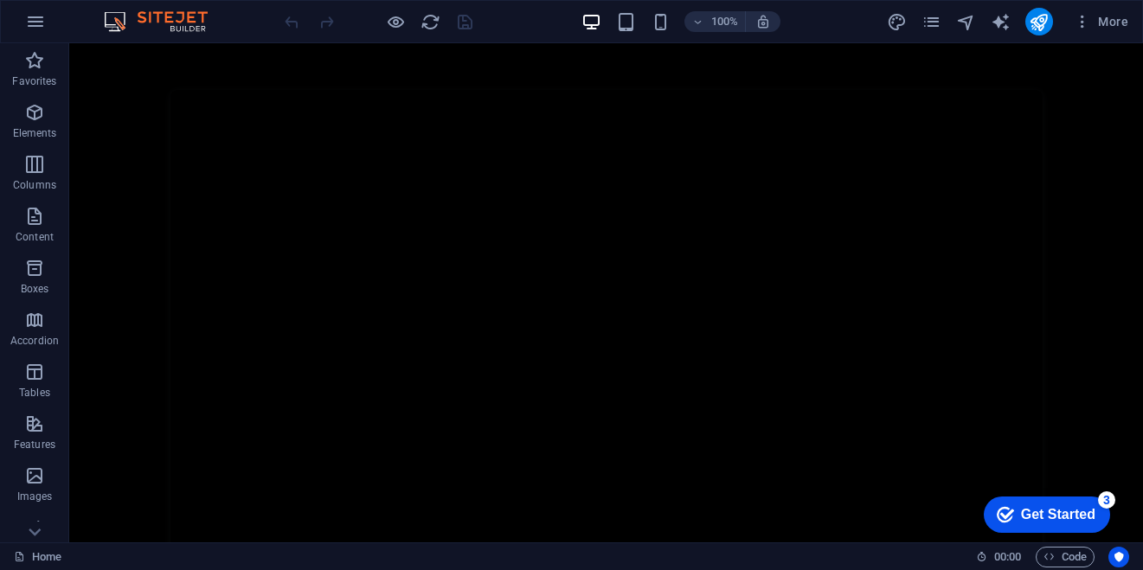
scroll to position [6243, 0]
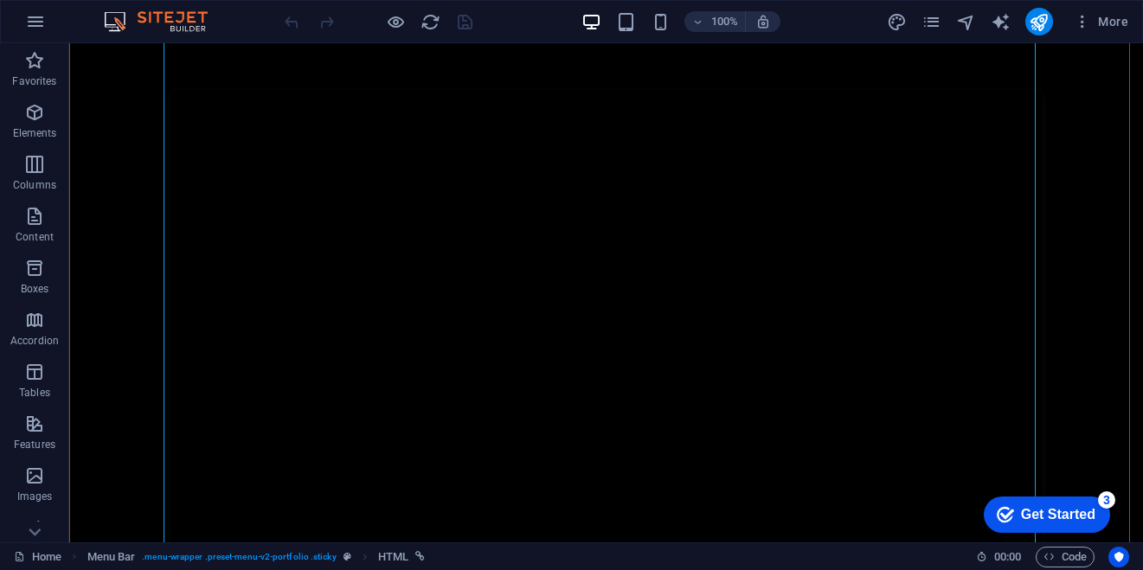
scroll to position [7499, 0]
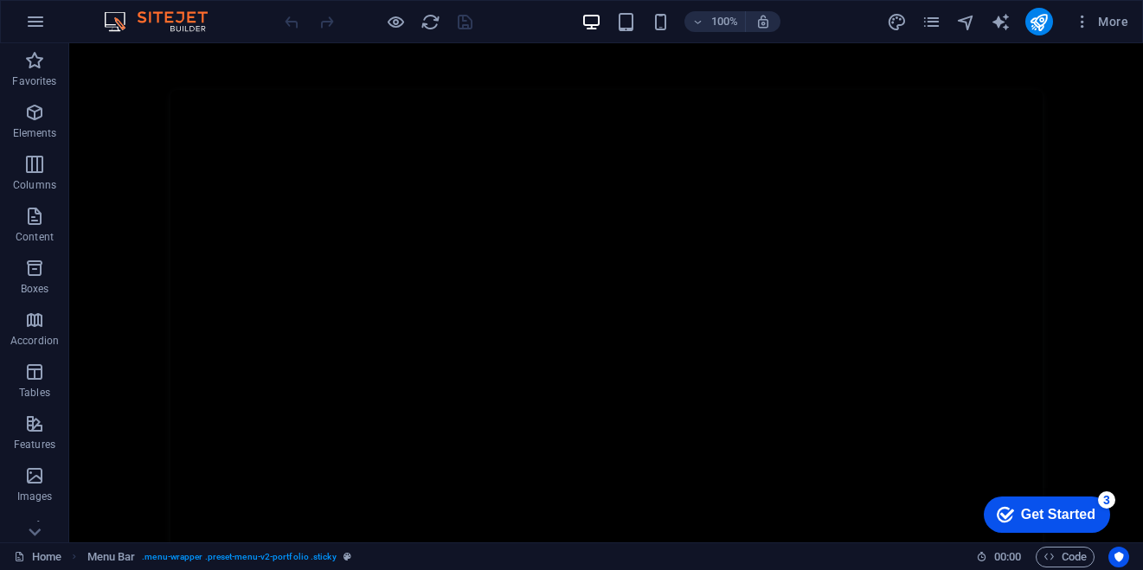
scroll to position [3519, 0]
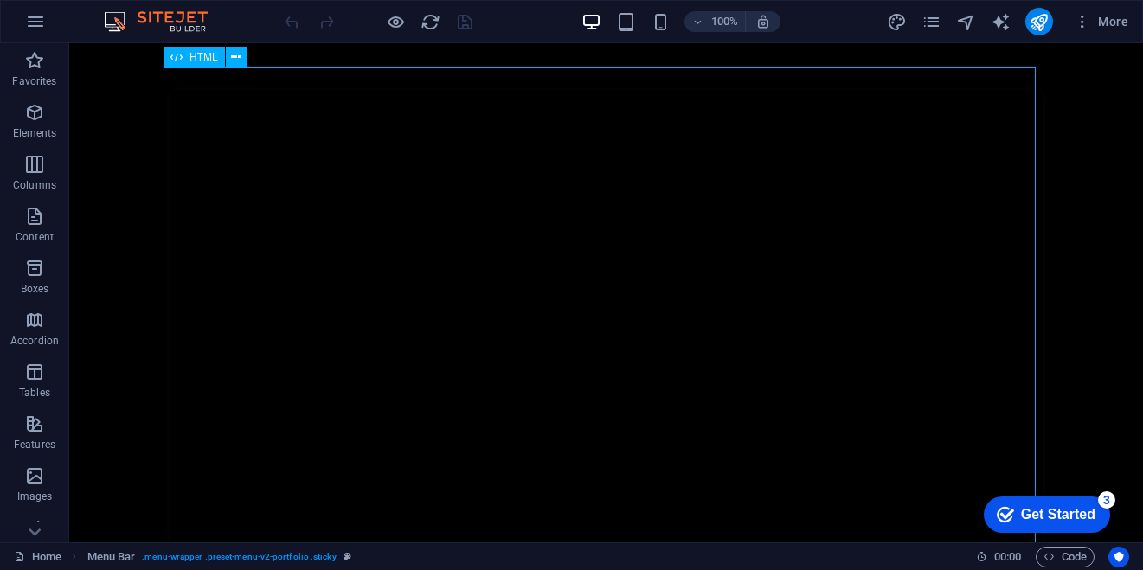
click at [28, 125] on span "Elements" at bounding box center [34, 123] width 69 height 42
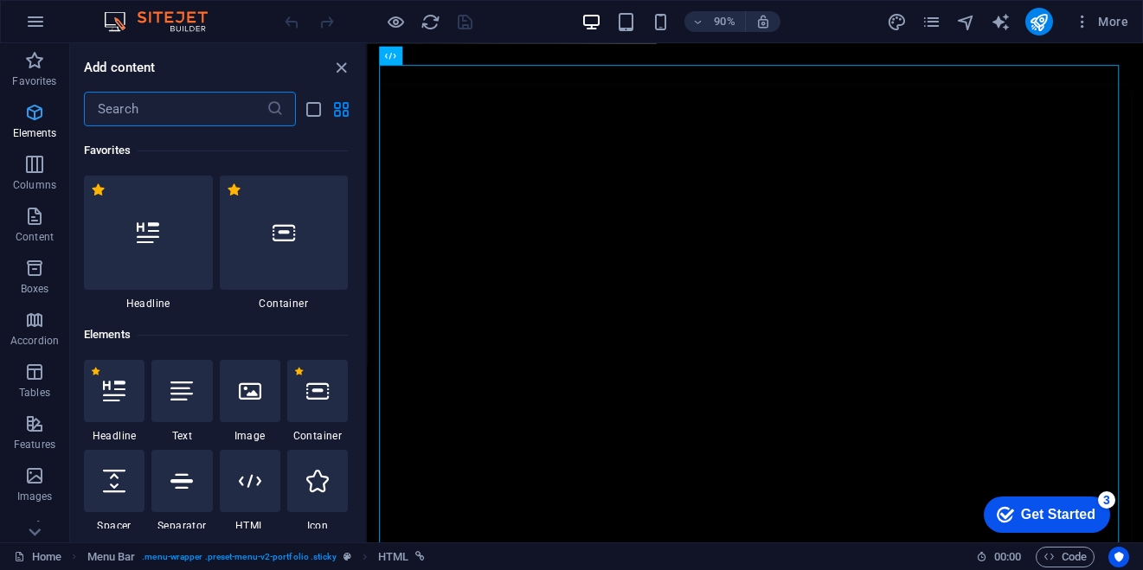
scroll to position [184, 0]
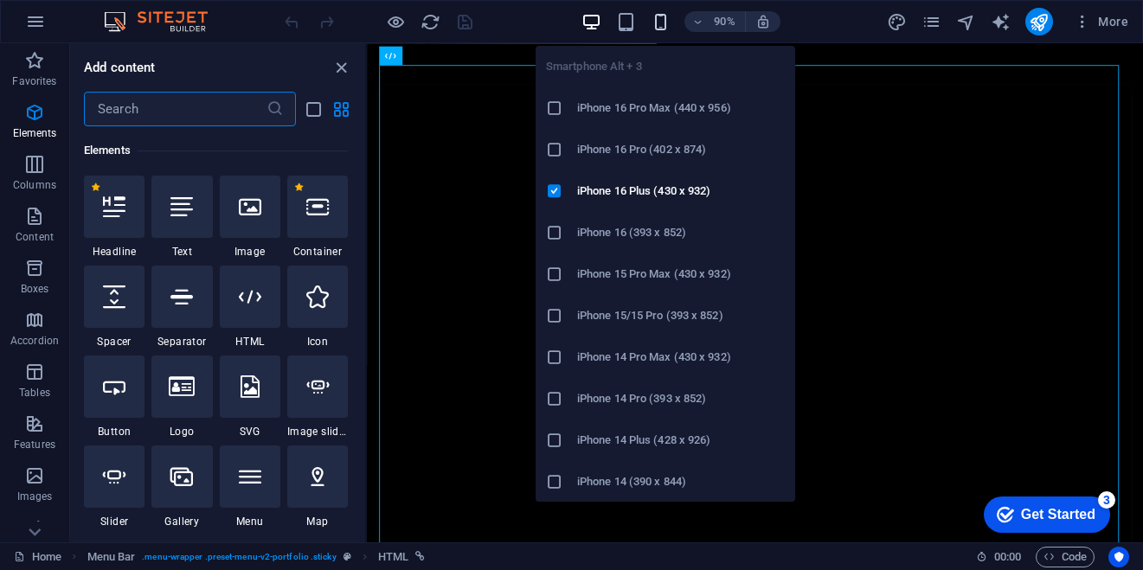
click at [655, 31] on icon "button" at bounding box center [661, 22] width 20 height 20
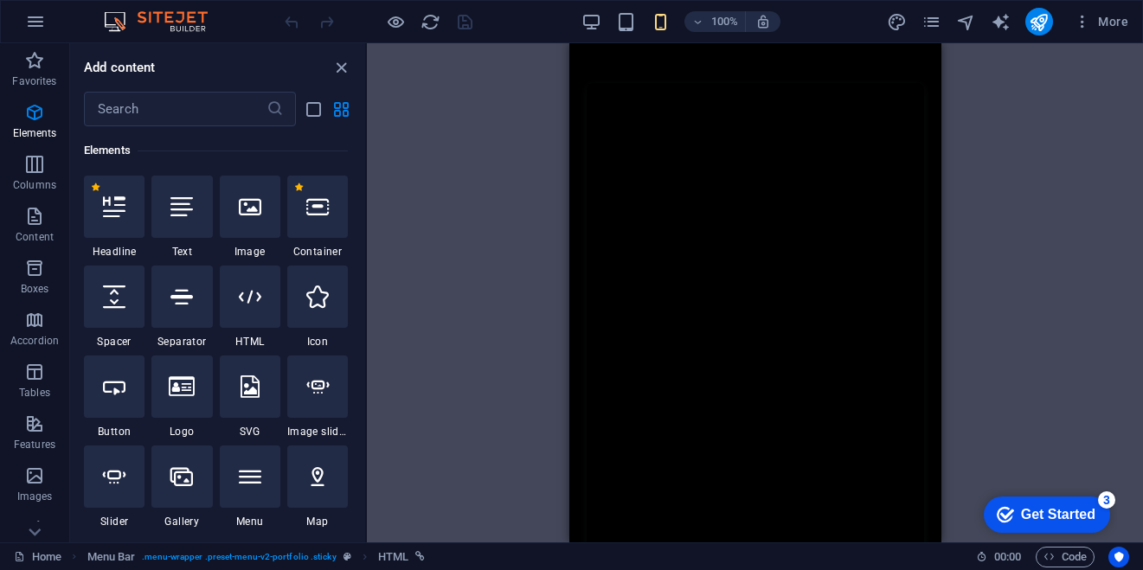
scroll to position [584, 0]
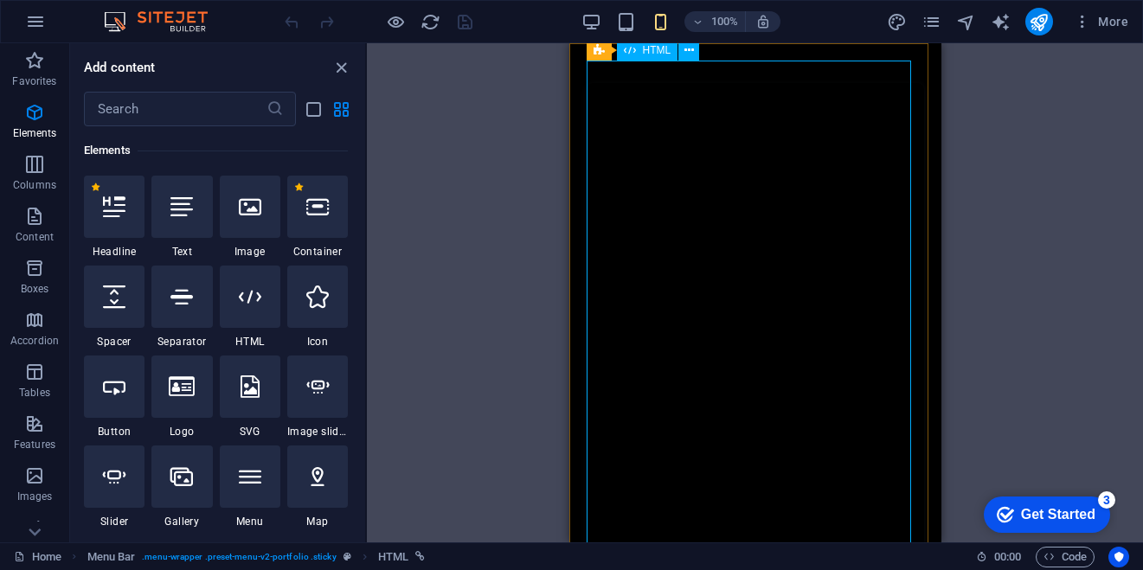
drag, startPoint x: 1021, startPoint y: 494, endPoint x: 1023, endPoint y: 505, distance: 11.4
click div "checkmark Get Started 3 First Steps in the Editor Let's guide you through the t…"
click at [1021, 508] on div "Get Started" at bounding box center [1058, 515] width 74 height 16
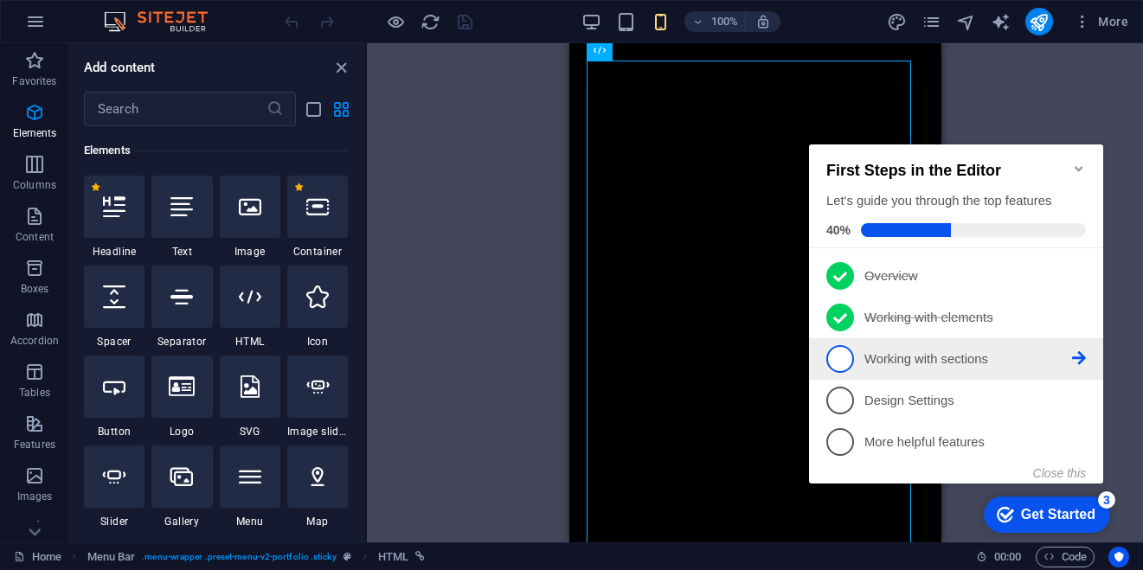
click at [879, 355] on p "Working with sections - incomplete" at bounding box center [968, 359] width 208 height 18
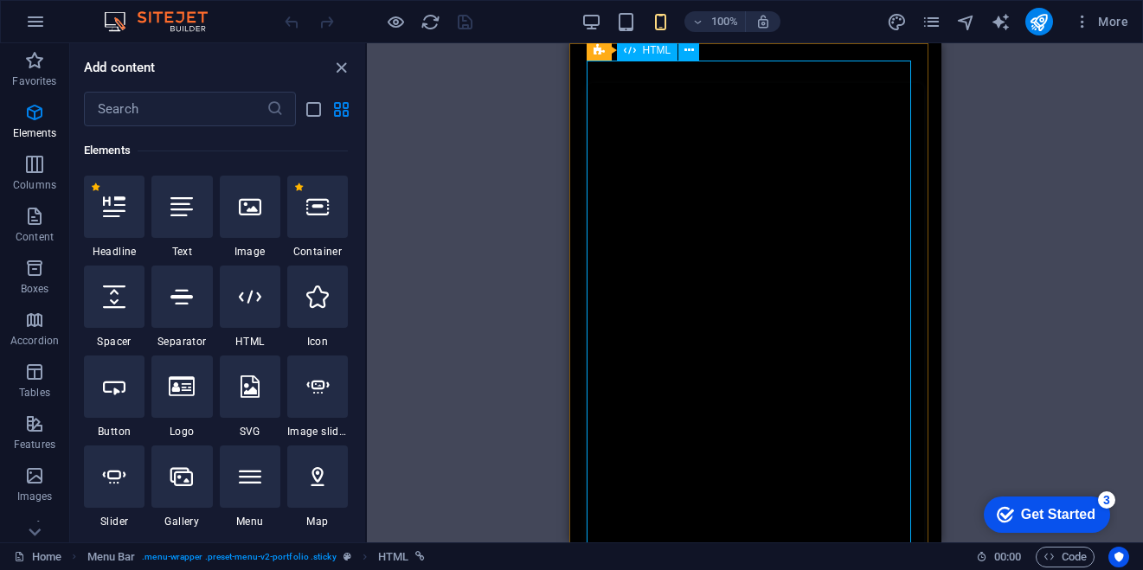
scroll to position [0, 0]
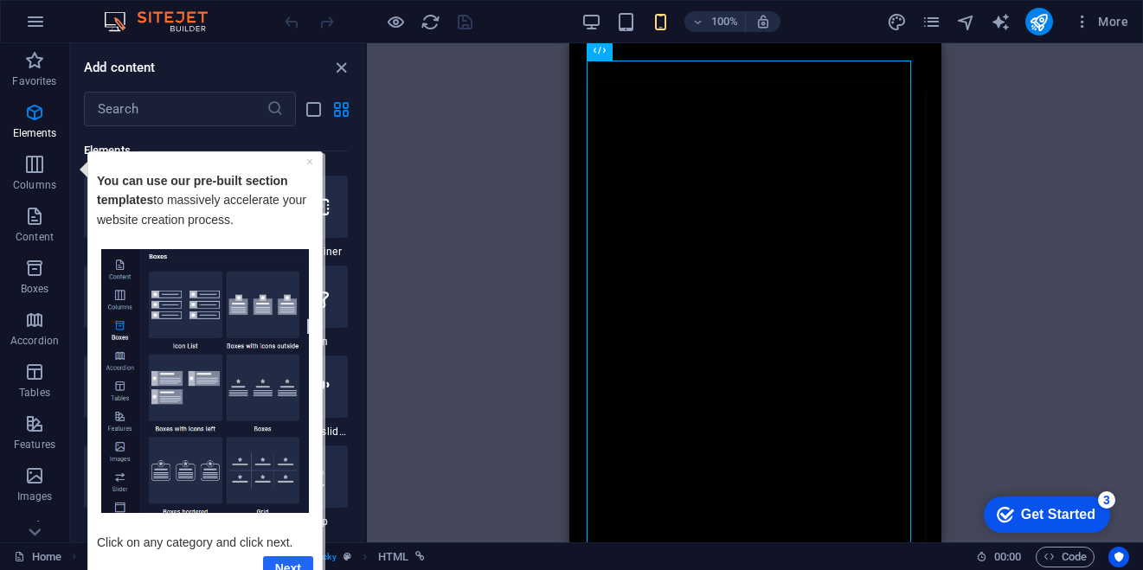
click at [277, 563] on link "Next" at bounding box center [288, 567] width 50 height 25
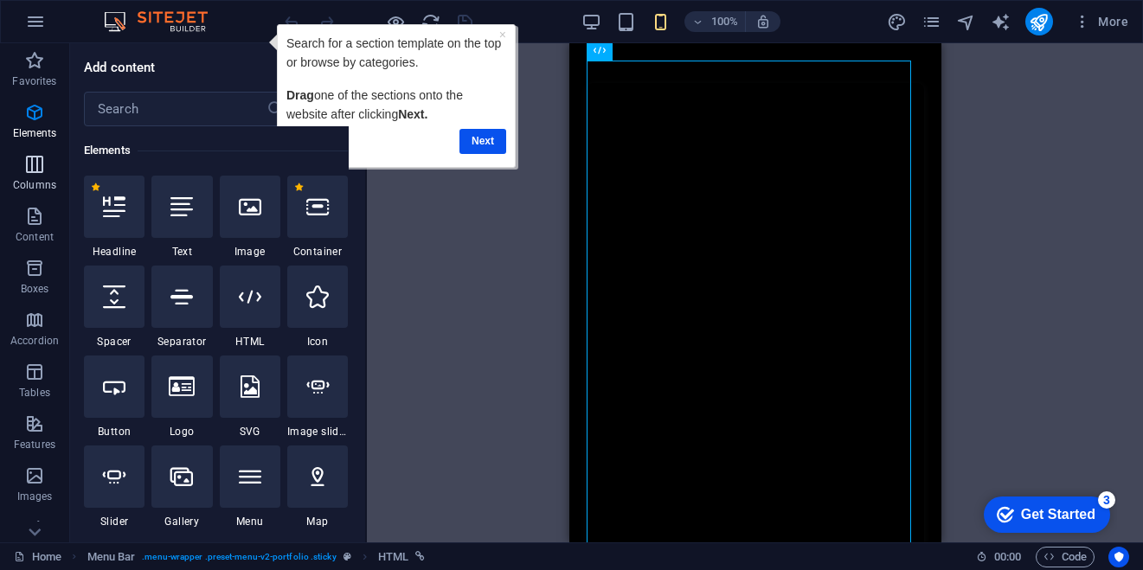
click at [22, 171] on span "Columns" at bounding box center [34, 175] width 69 height 42
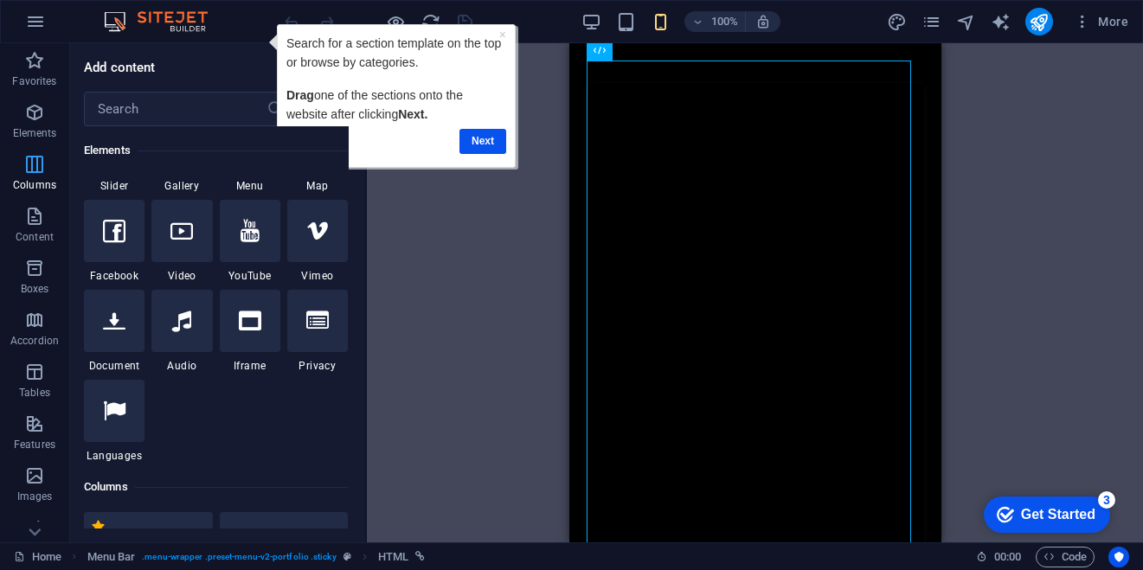
scroll to position [856, 0]
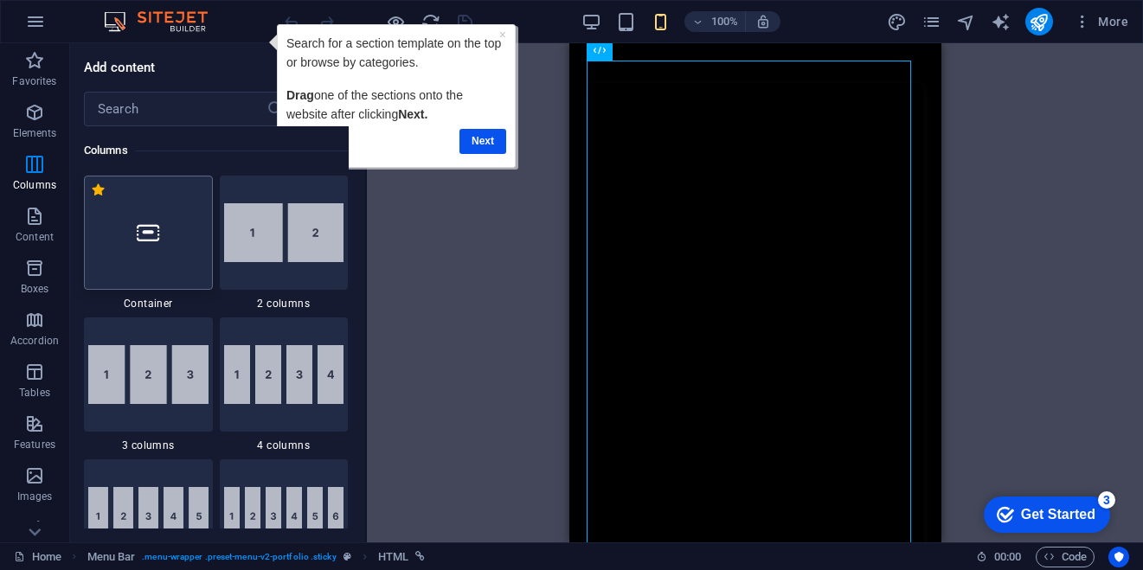
click at [138, 255] on div at bounding box center [148, 233] width 129 height 114
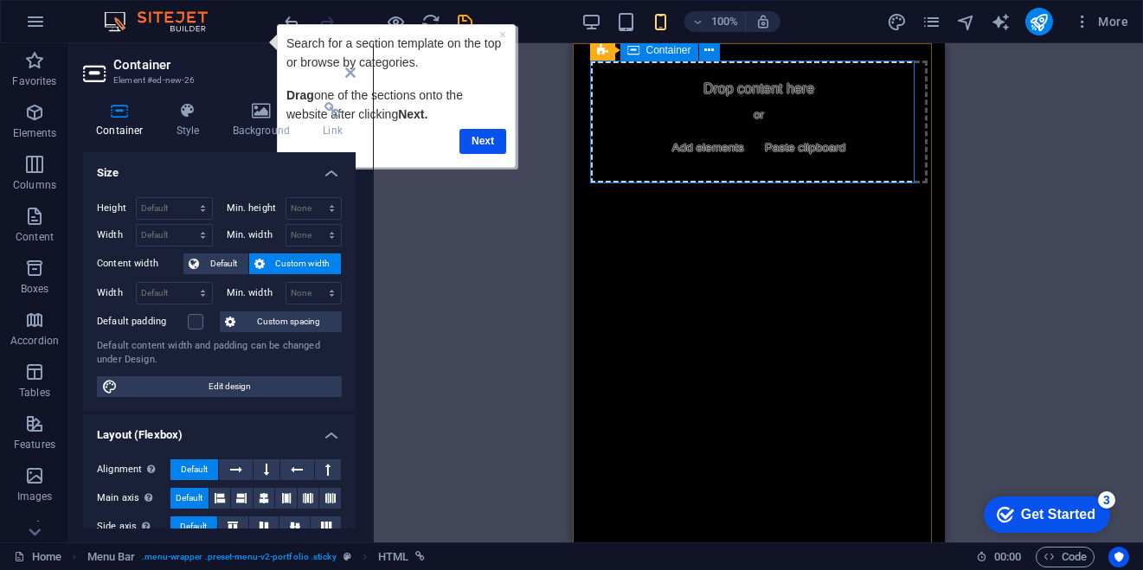
click at [675, 106] on div "Drop content here or Add elements Paste clipboard" at bounding box center [757, 122] width 337 height 123
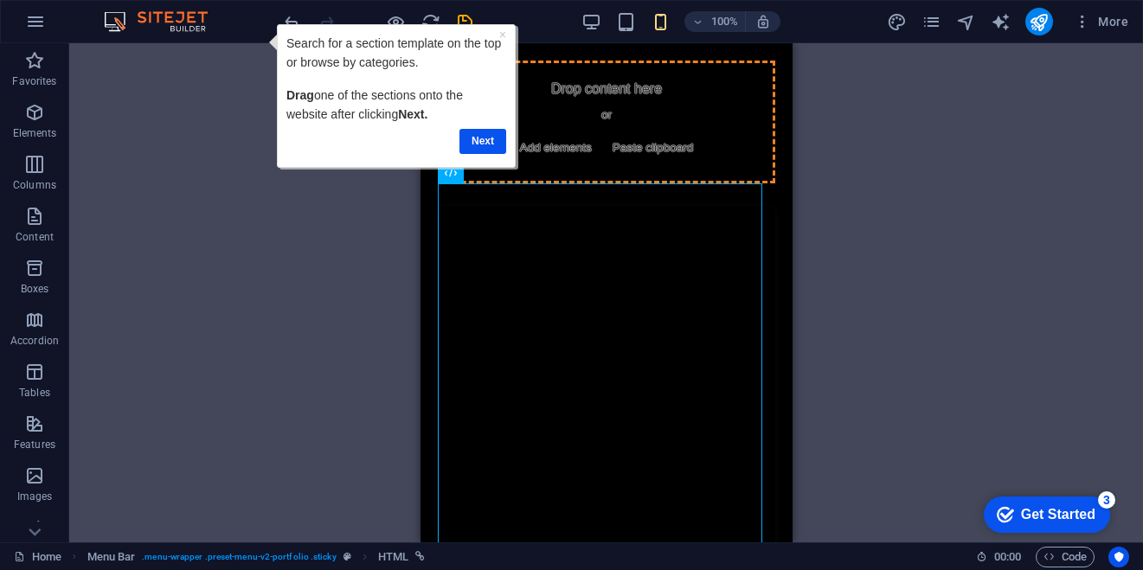
drag, startPoint x: 523, startPoint y: 261, endPoint x: 512, endPoint y: 224, distance: 38.6
click at [474, 141] on link "Next" at bounding box center [482, 141] width 47 height 25
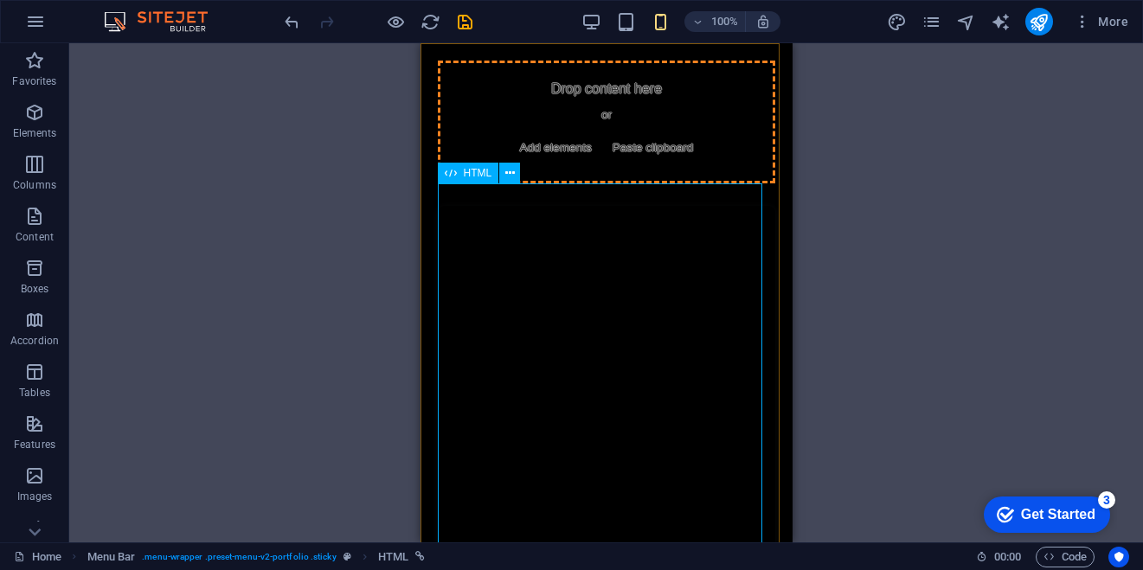
scroll to position [0, 0]
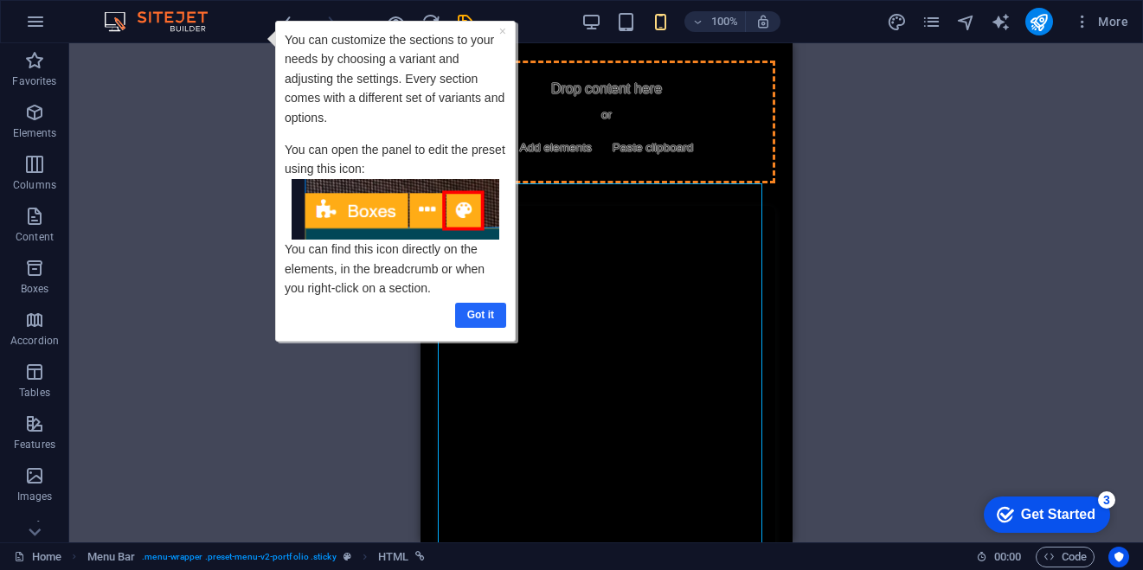
click at [480, 311] on link "Got it" at bounding box center [479, 315] width 51 height 25
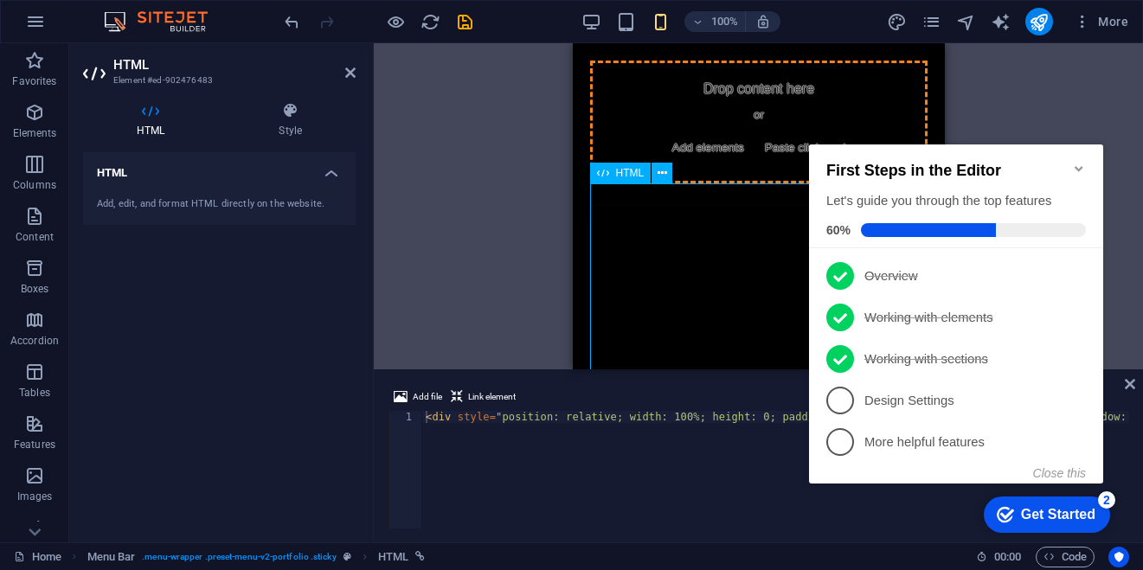
click at [678, 119] on div "Drop content here or Add elements Paste clipboard" at bounding box center [757, 122] width 337 height 123
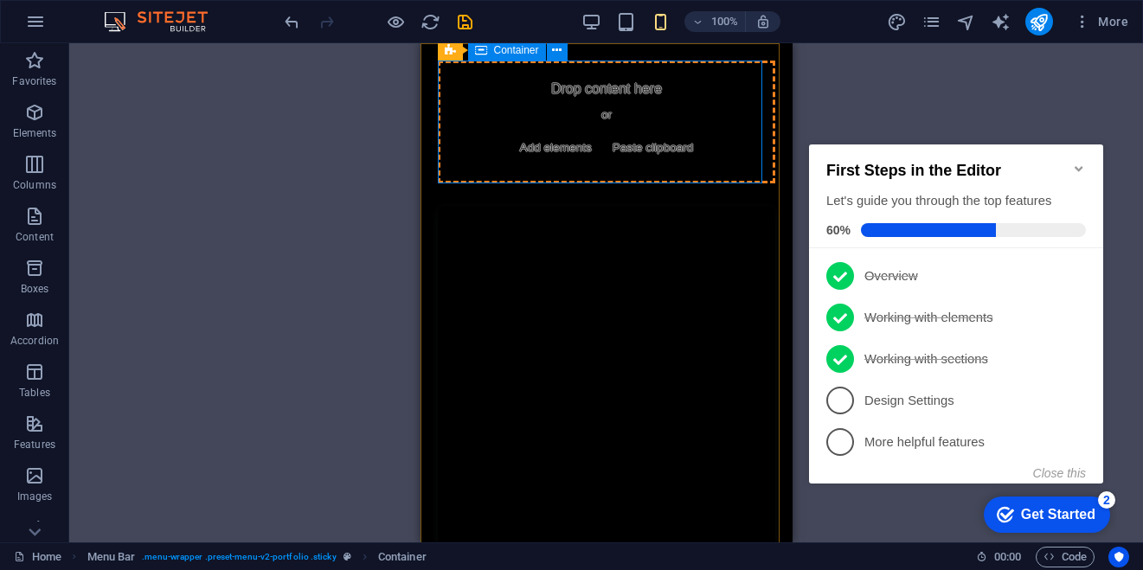
drag, startPoint x: 990, startPoint y: 102, endPoint x: 566, endPoint y: 97, distance: 423.9
click at [566, 97] on div "Drop content here or Add elements Paste clipboard" at bounding box center [605, 122] width 337 height 123
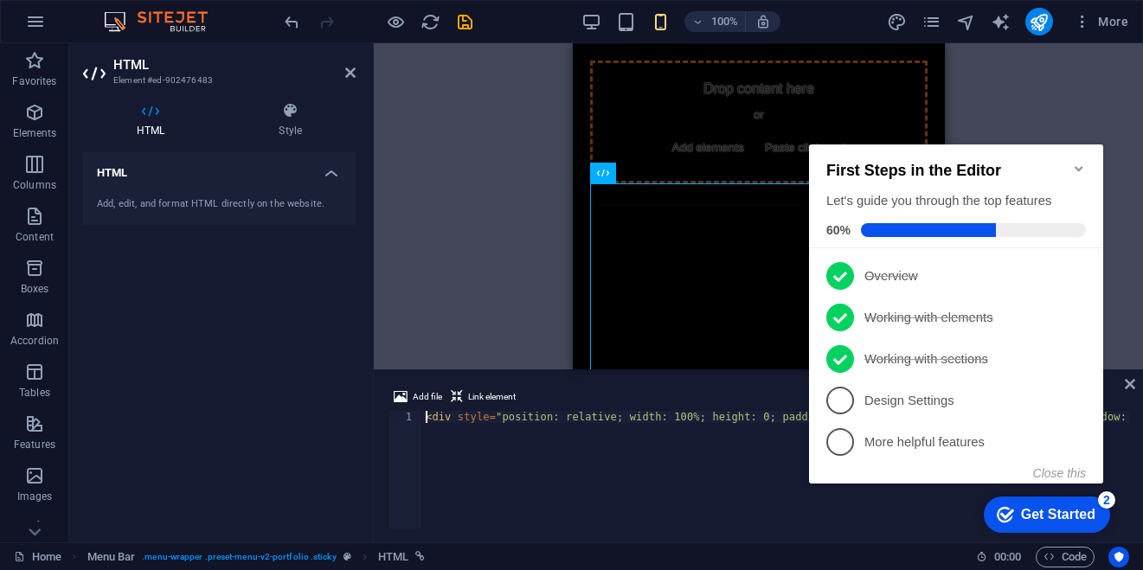
click at [1074, 162] on icon "Minimize checklist" at bounding box center [1079, 169] width 14 height 14
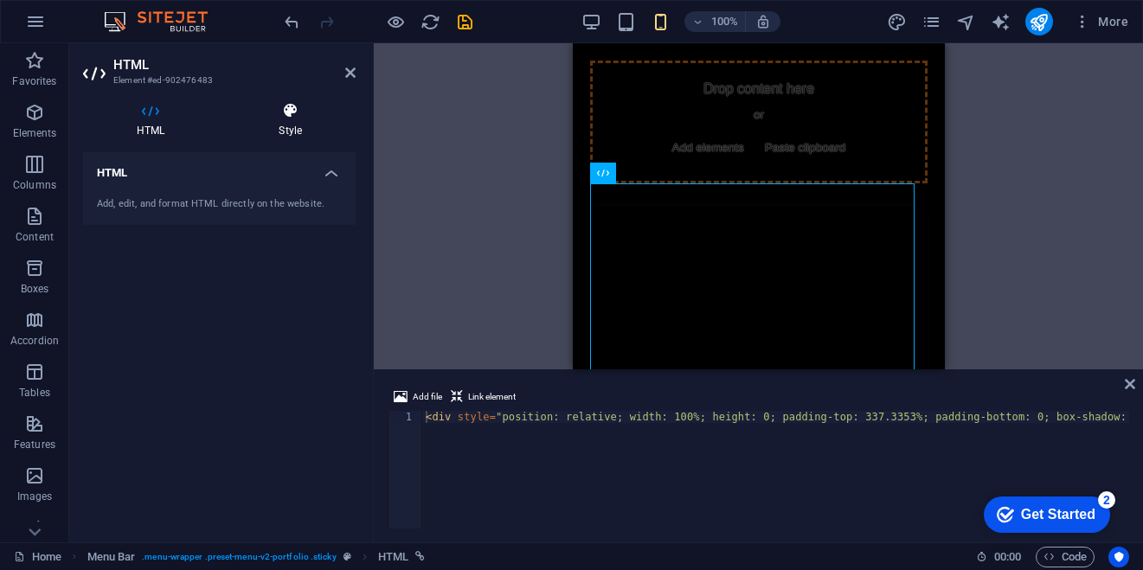
click at [270, 118] on icon at bounding box center [290, 110] width 131 height 17
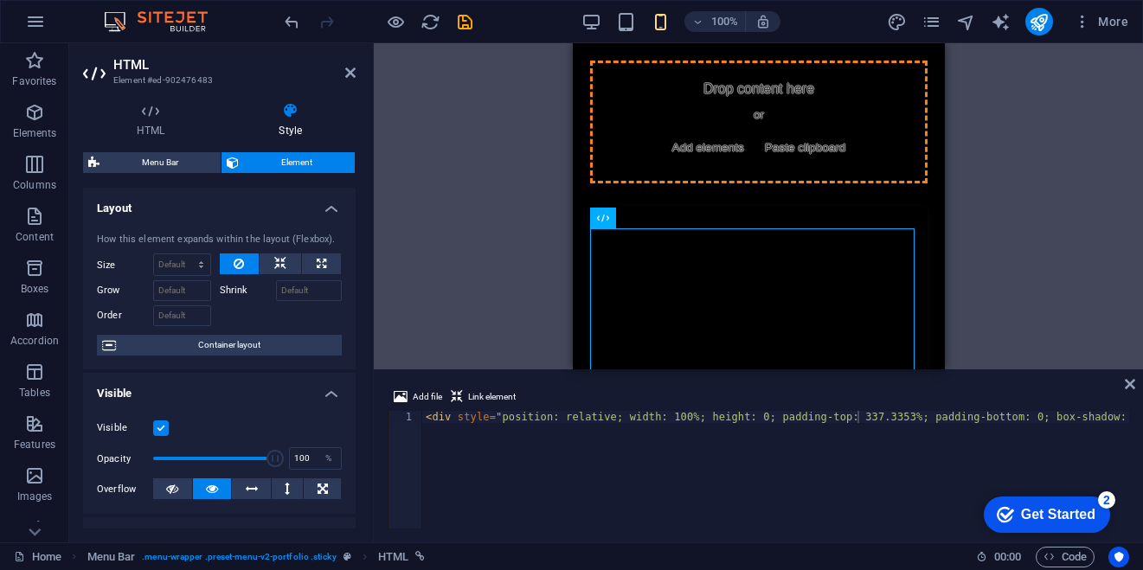
drag, startPoint x: 738, startPoint y: 258, endPoint x: 730, endPoint y: 82, distance: 175.8
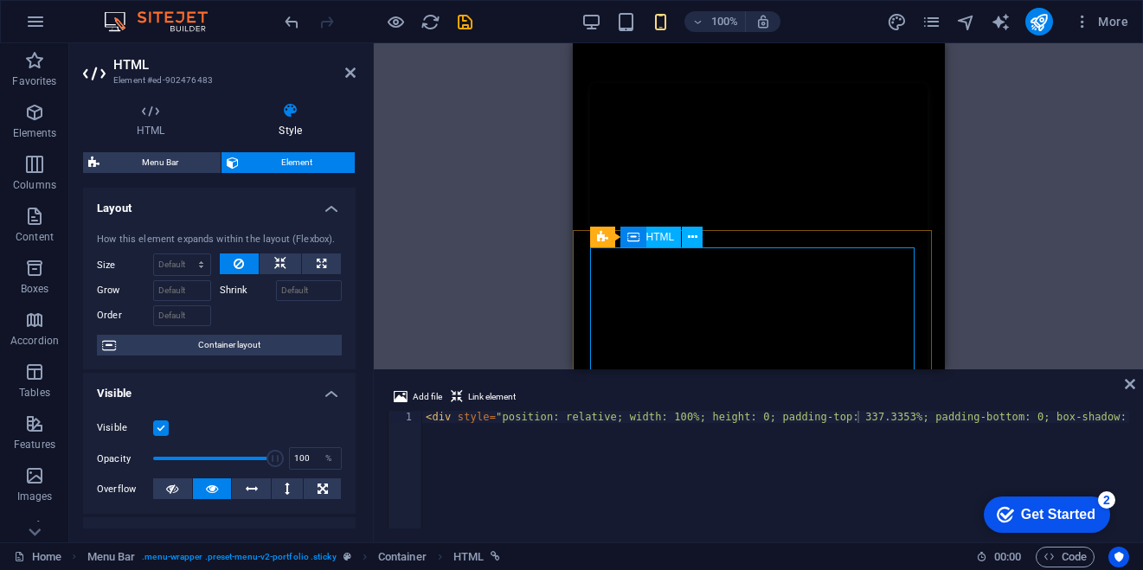
scroll to position [804, 0]
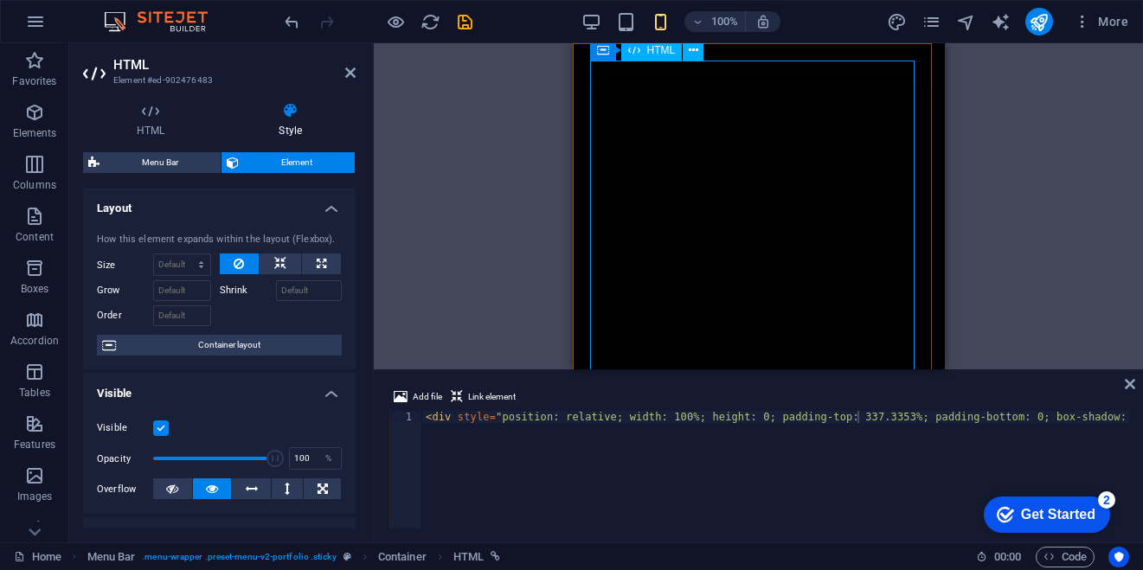
drag, startPoint x: 735, startPoint y: 61, endPoint x: 747, endPoint y: 150, distance: 89.8
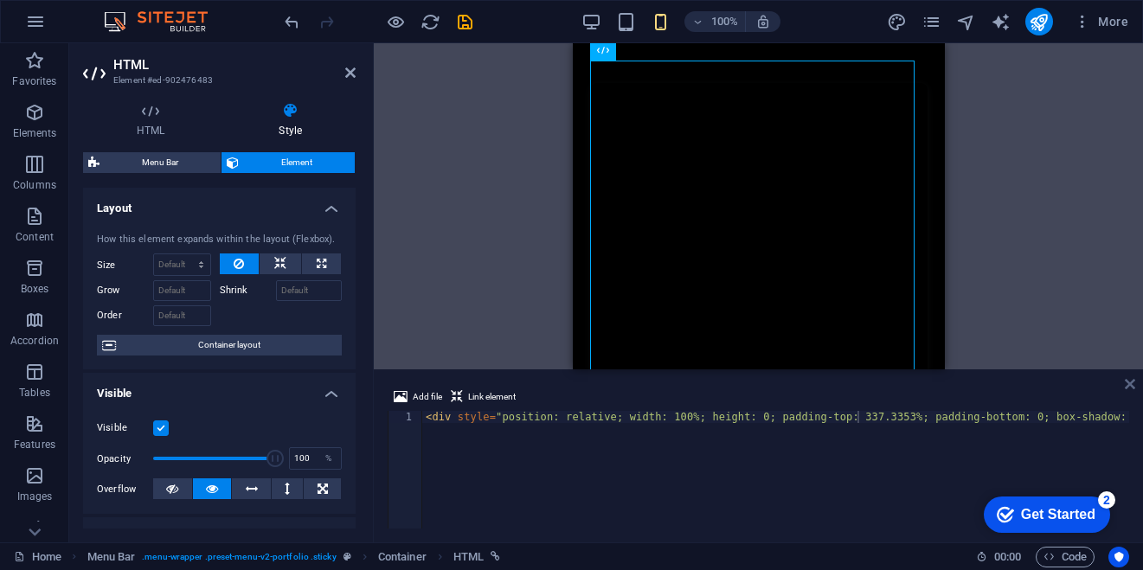
click at [1132, 379] on icon at bounding box center [1130, 384] width 10 height 14
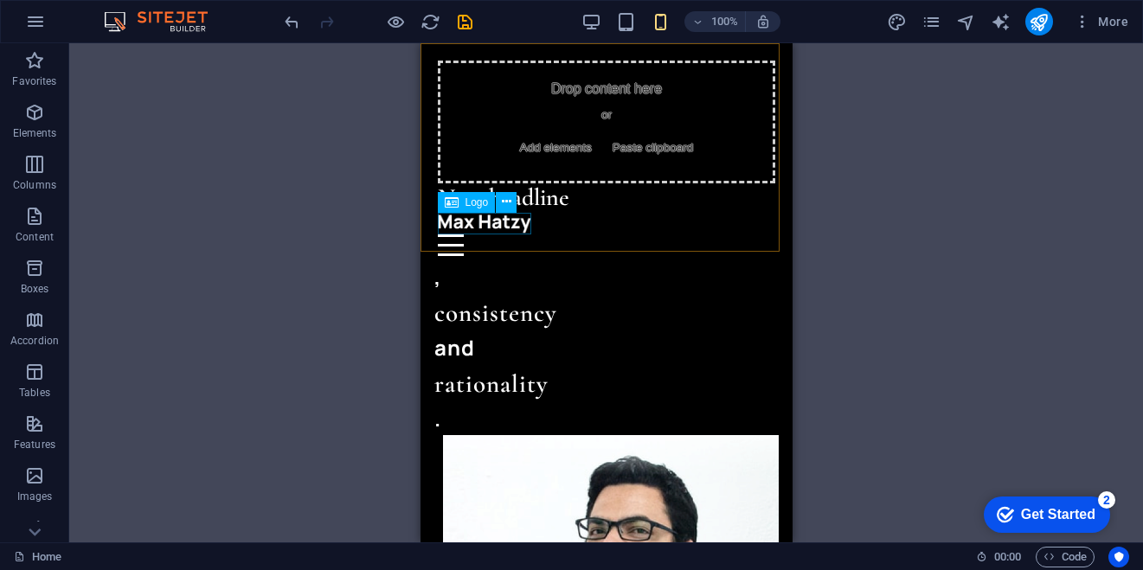
click at [484, 221] on div at bounding box center [605, 224] width 337 height 22
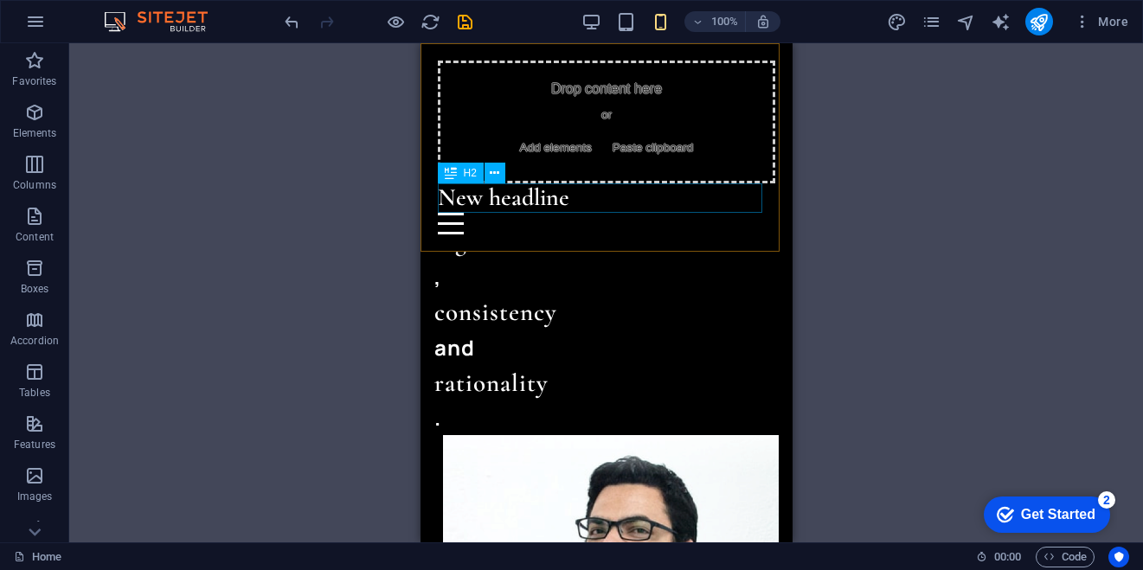
click at [552, 201] on div "New headline" at bounding box center [605, 197] width 337 height 29
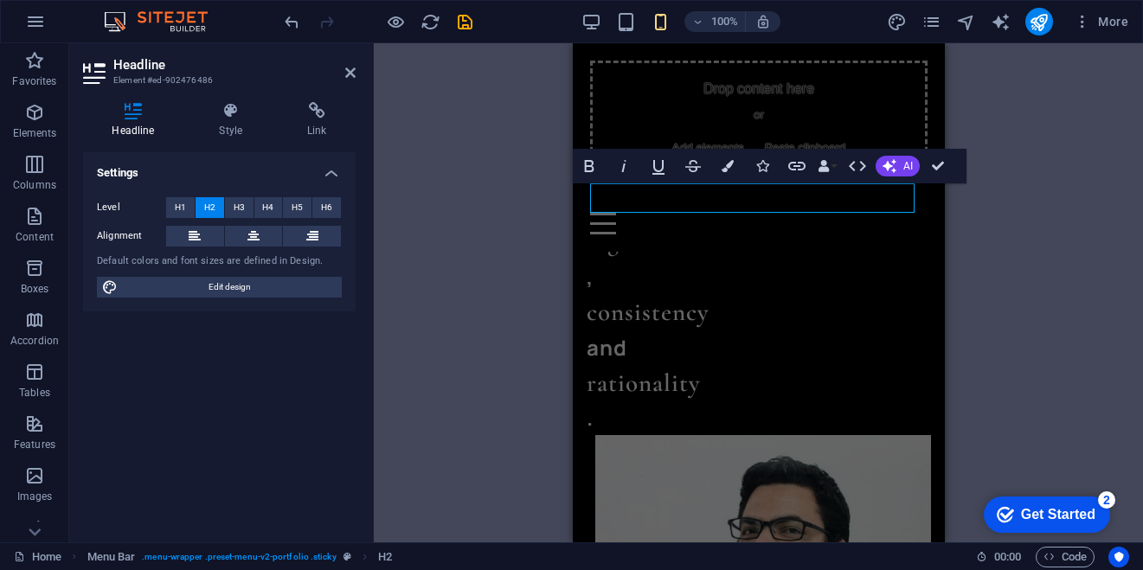
scroll to position [831, 0]
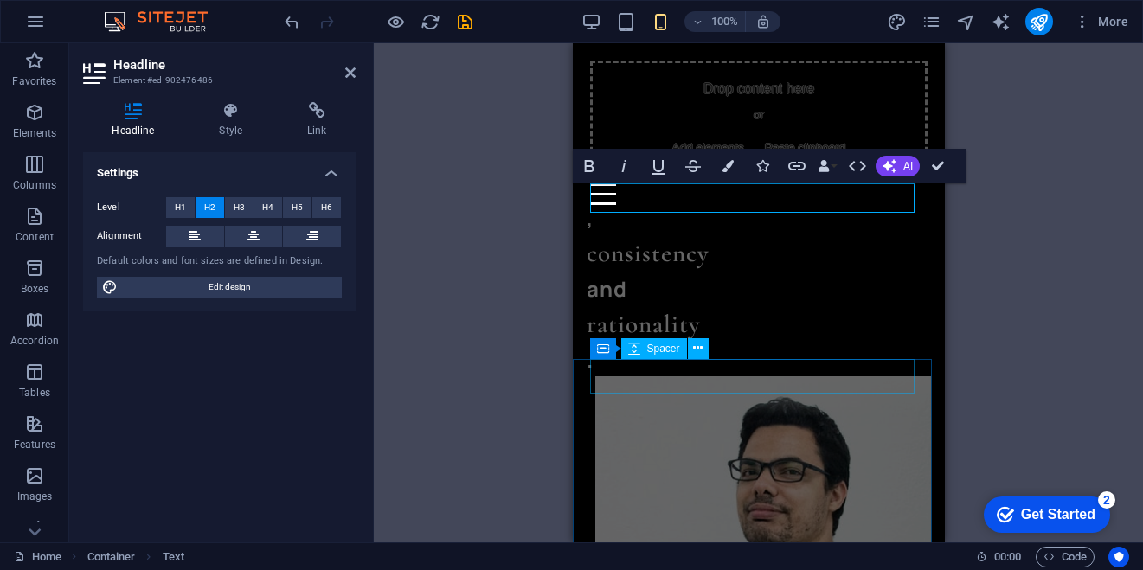
scroll to position [802, 0]
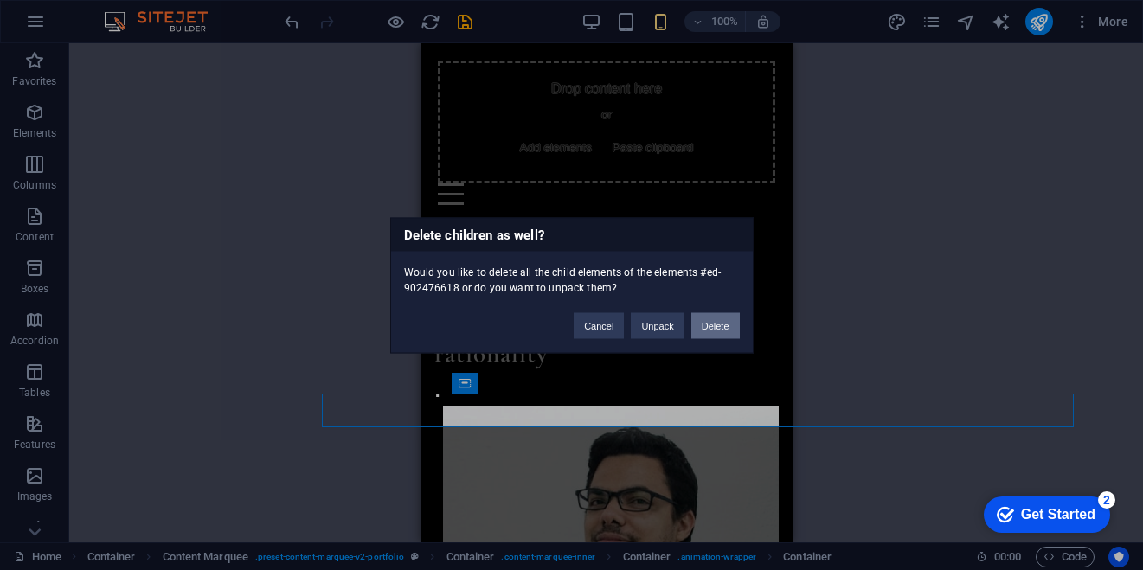
click at [705, 327] on button "Delete" at bounding box center [715, 325] width 48 height 26
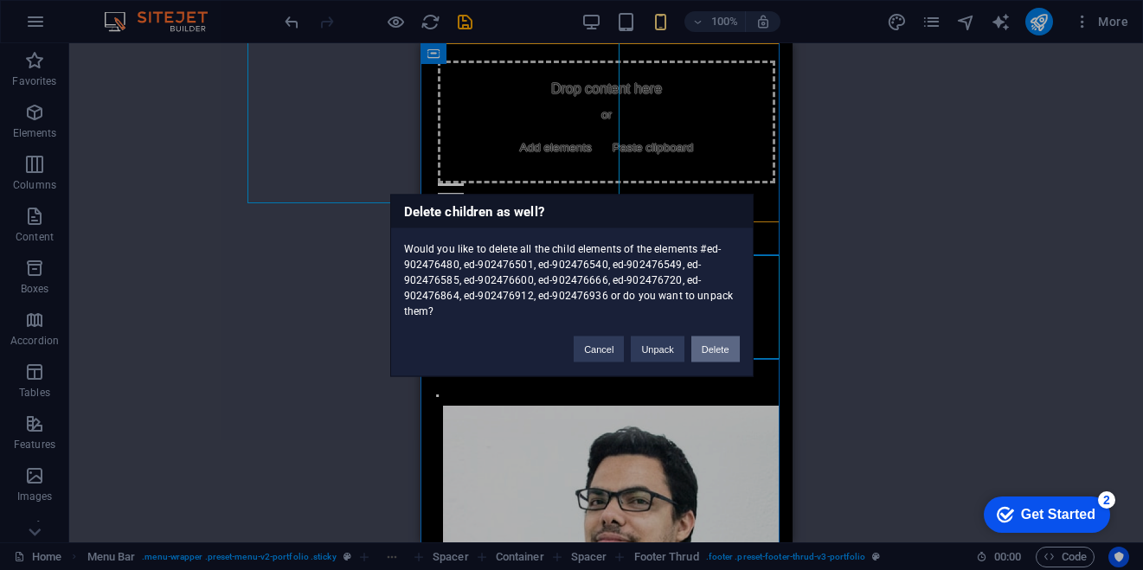
click at [702, 349] on button "Delete" at bounding box center [715, 349] width 48 height 26
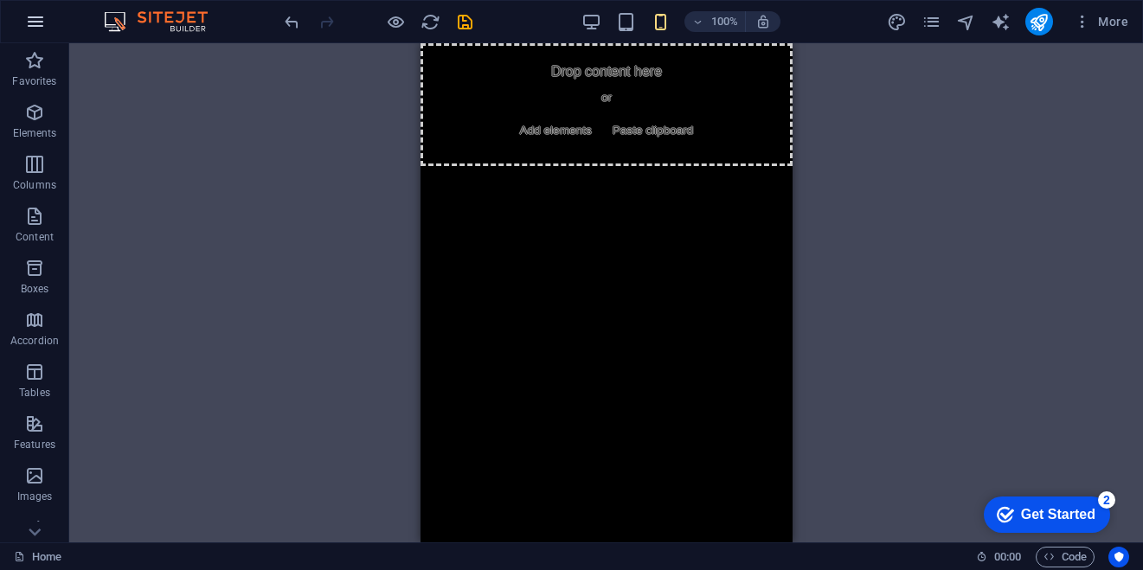
click at [43, 26] on icon "button" at bounding box center [35, 21] width 21 height 21
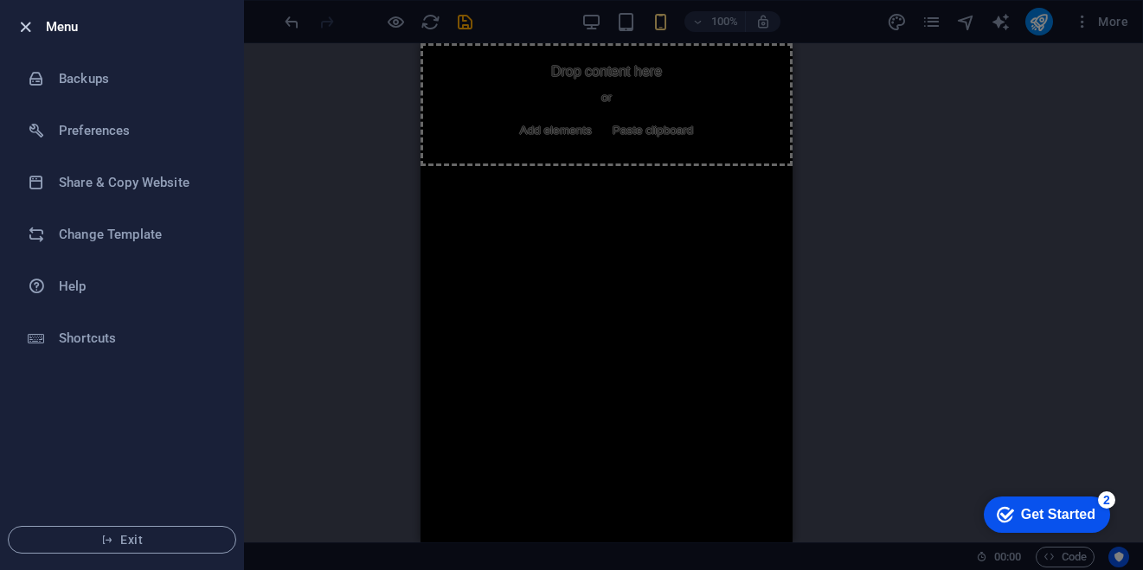
click at [28, 18] on icon "button" at bounding box center [26, 27] width 20 height 20
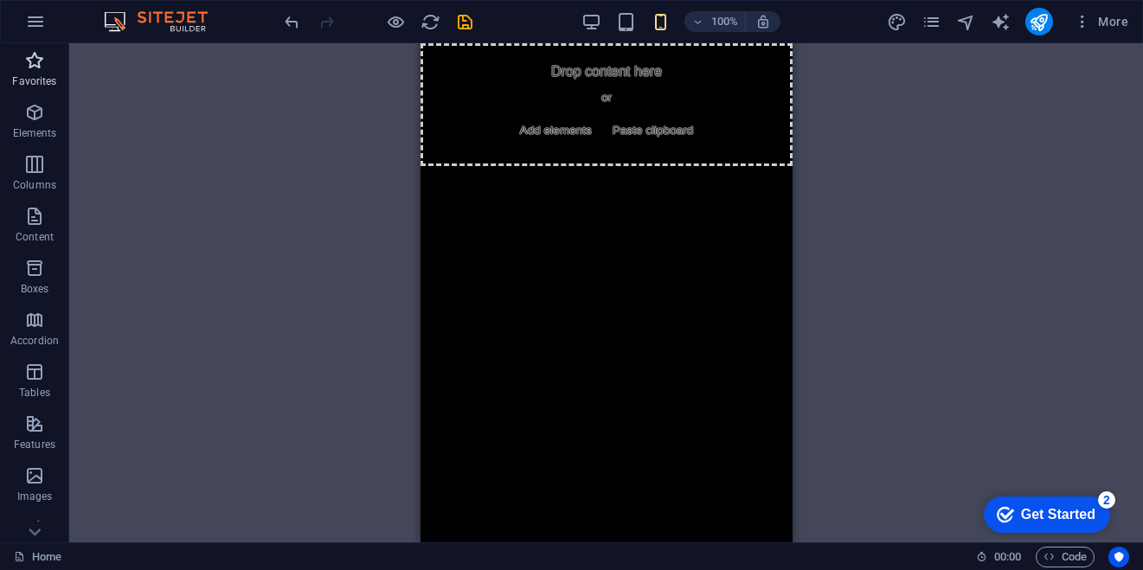
click at [34, 66] on icon "button" at bounding box center [34, 60] width 21 height 21
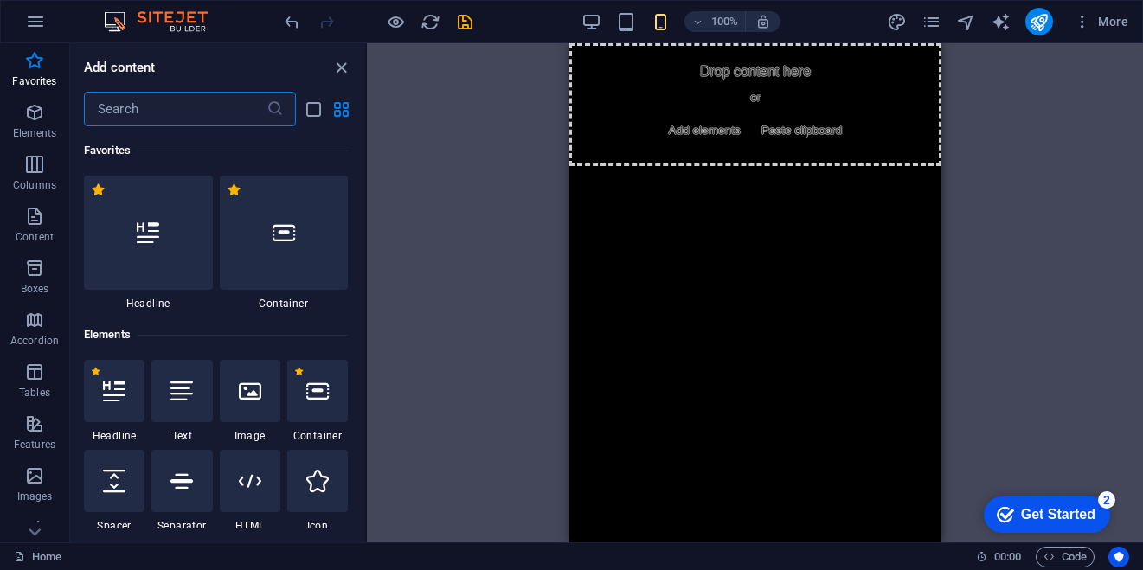
click at [166, 90] on div "Add content ​ Favorites 1 Star Headline 1 Star Container Elements 1 Star Headli…" at bounding box center [217, 292] width 295 height 499
click at [171, 228] on div at bounding box center [148, 233] width 129 height 114
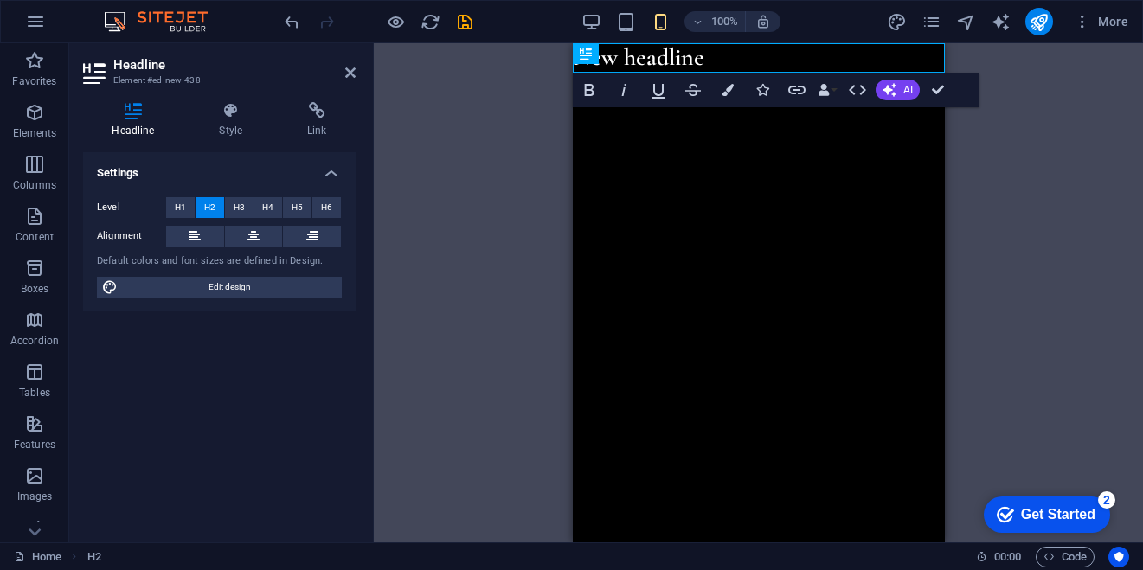
click at [671, 73] on html "Skip to main content New headline" at bounding box center [758, 57] width 372 height 29
drag, startPoint x: 583, startPoint y: 51, endPoint x: 594, endPoint y: 104, distance: 54.0
click at [594, 102] on div "H2 Menu Bar Container HTML Menu Bar Container Placeholder Button Container Cont…" at bounding box center [759, 292] width 372 height 499
click at [574, 73] on html "Skip to main content New headline" at bounding box center [758, 57] width 372 height 29
click at [765, 65] on h2 "New headline" at bounding box center [758, 57] width 372 height 29
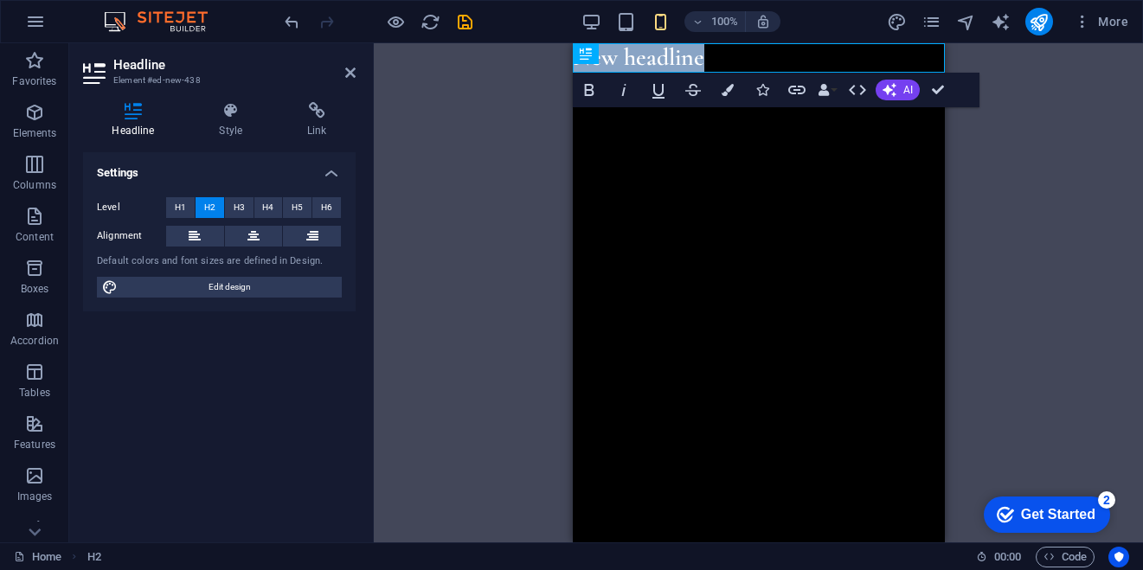
drag, startPoint x: 765, startPoint y: 65, endPoint x: 1152, endPoint y: 117, distance: 391.0
click at [580, 73] on html "Skip to main content New headline" at bounding box center [758, 57] width 372 height 29
click at [345, 63] on h2 "Headline" at bounding box center [234, 65] width 242 height 16
click at [353, 84] on header "Headline Element #ed-new-438" at bounding box center [219, 65] width 273 height 45
click at [286, 26] on icon "undo" at bounding box center [292, 22] width 20 height 20
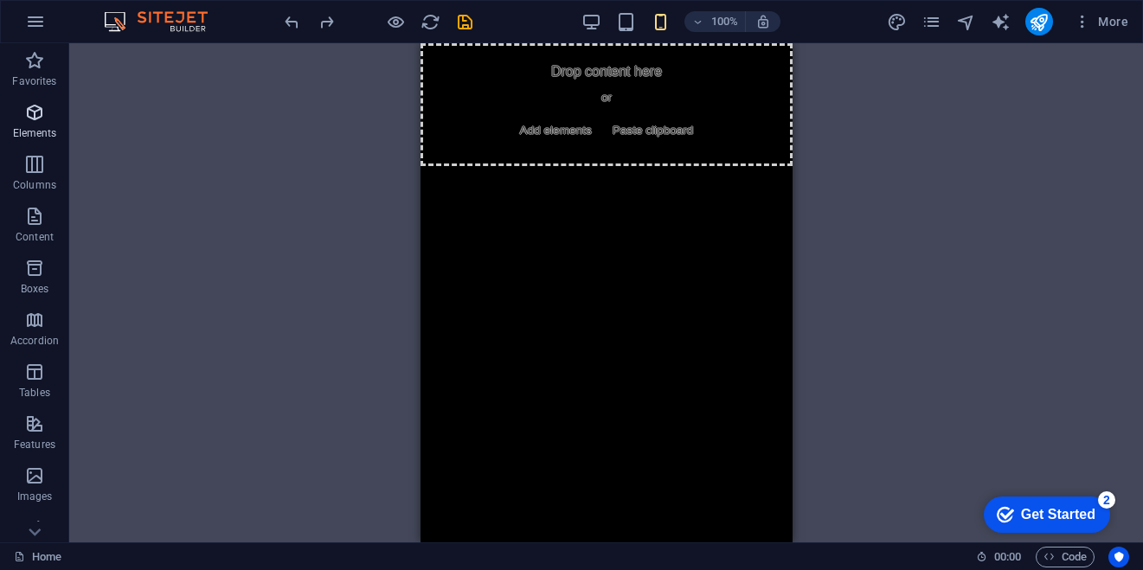
click at [30, 106] on icon "button" at bounding box center [34, 112] width 21 height 21
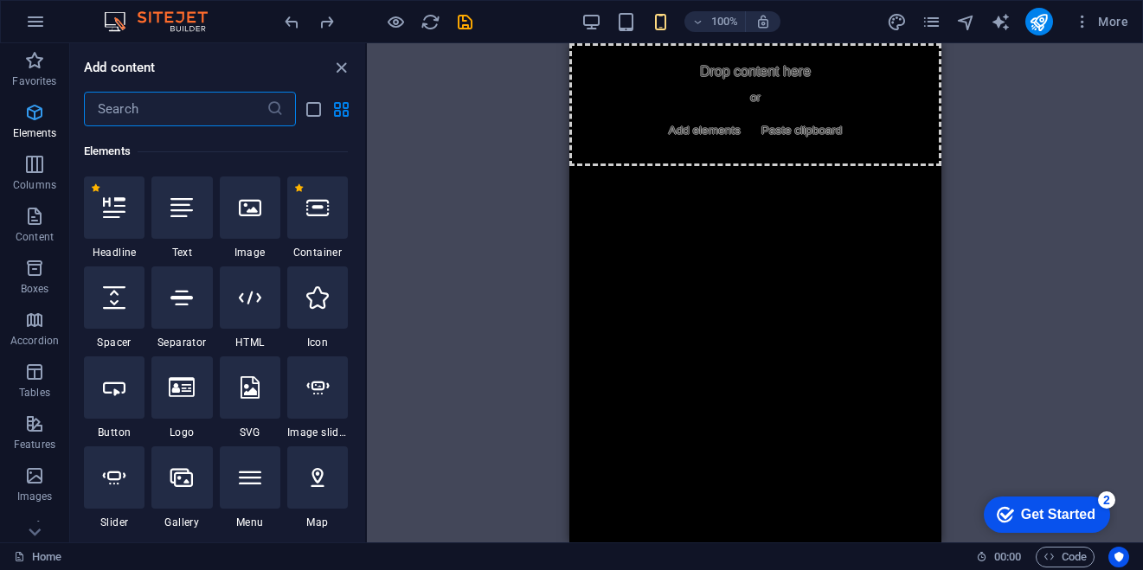
scroll to position [184, 0]
click at [251, 221] on div at bounding box center [250, 207] width 61 height 62
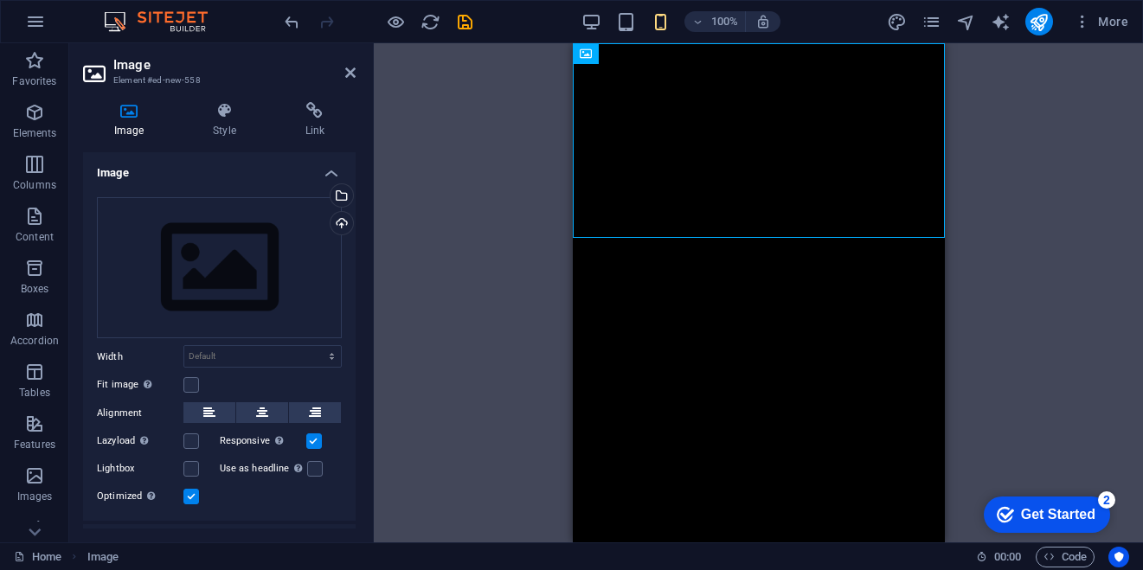
click at [310, 395] on div "Drag files here, click to choose files or select files from Files or our free s…" at bounding box center [219, 352] width 273 height 338
click at [314, 407] on icon at bounding box center [315, 412] width 12 height 21
click at [278, 351] on select "Default auto px rem % em vh vw" at bounding box center [262, 356] width 157 height 21
click at [644, 234] on figure at bounding box center [758, 140] width 372 height 195
drag, startPoint x: 1143, startPoint y: 277, endPoint x: 591, endPoint y: 215, distance: 555.3
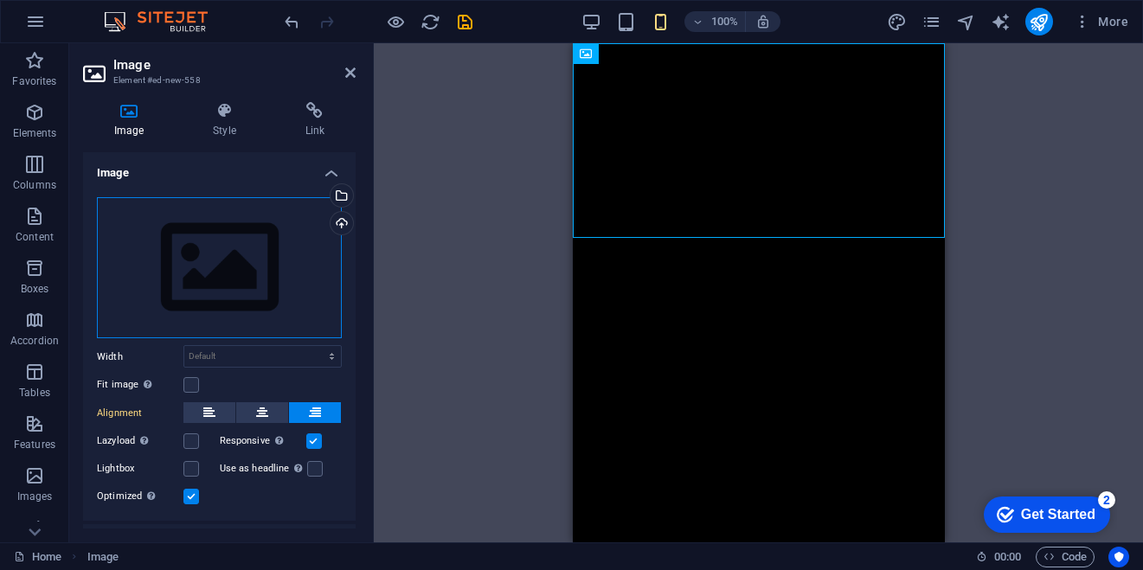
click at [275, 256] on div "Drag files here, click to choose files or select files from Files or our free s…" at bounding box center [219, 268] width 245 height 142
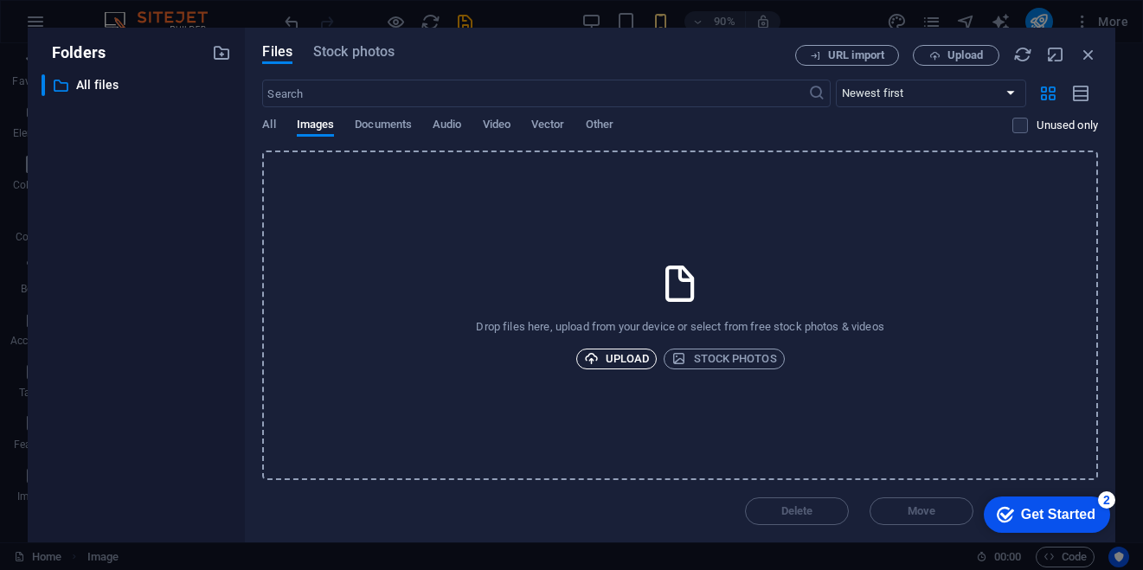
click at [623, 363] on span "Upload" at bounding box center [617, 359] width 66 height 21
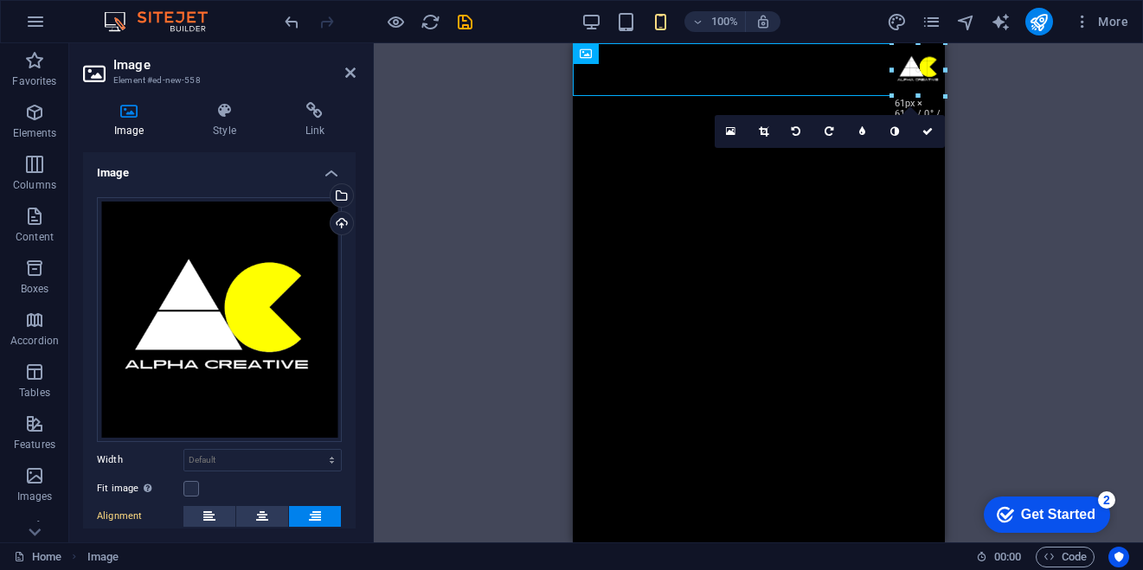
drag, startPoint x: 574, startPoint y: 415, endPoint x: 323, endPoint y: 33, distance: 457.3
type input "61"
select select "px"
click at [694, 96] on html "Skip to main content" at bounding box center [758, 69] width 372 height 53
click at [533, 175] on div "H2 Menu Bar Container HTML Menu Bar Container Placeholder Button Container Cont…" at bounding box center [758, 292] width 769 height 499
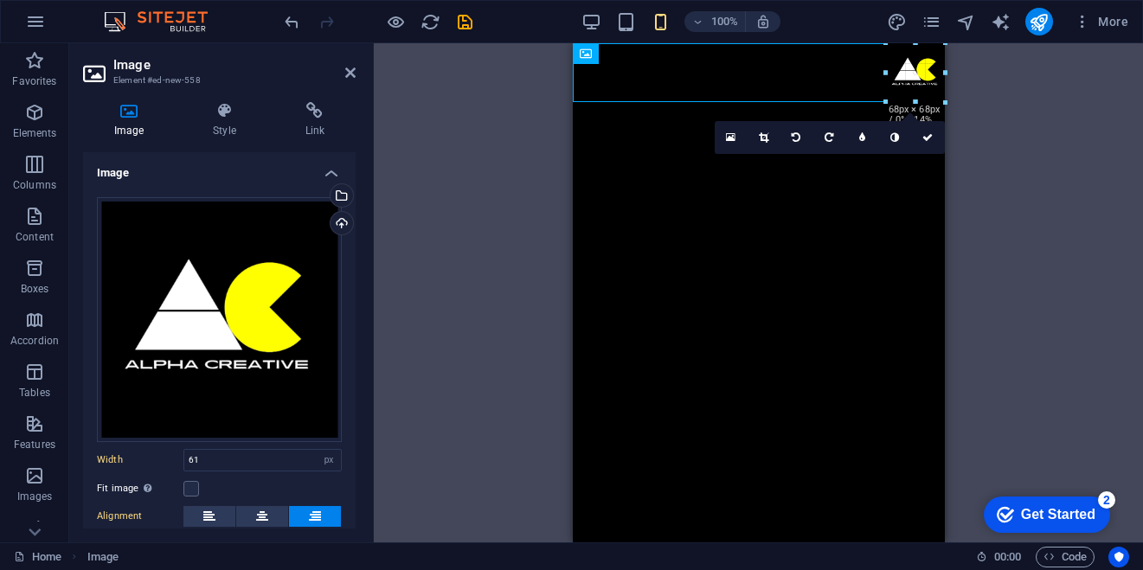
type input "68"
click at [657, 102] on html "Skip to main content" at bounding box center [758, 72] width 372 height 59
click at [20, 115] on span "Elements" at bounding box center [34, 123] width 69 height 42
